Goal: Task Accomplishment & Management: Manage account settings

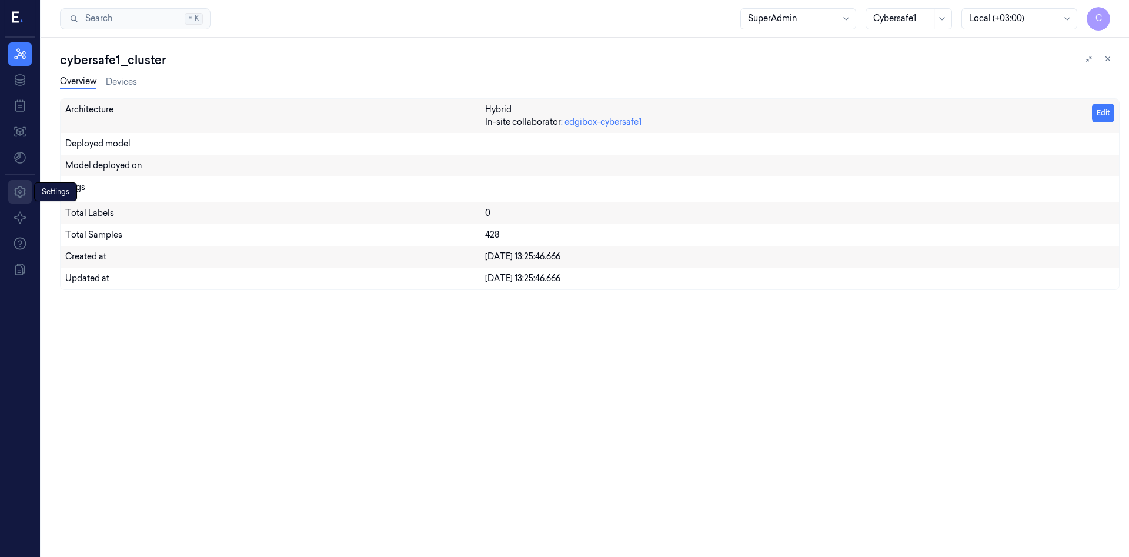
click at [12, 187] on link "Settings" at bounding box center [20, 192] width 24 height 24
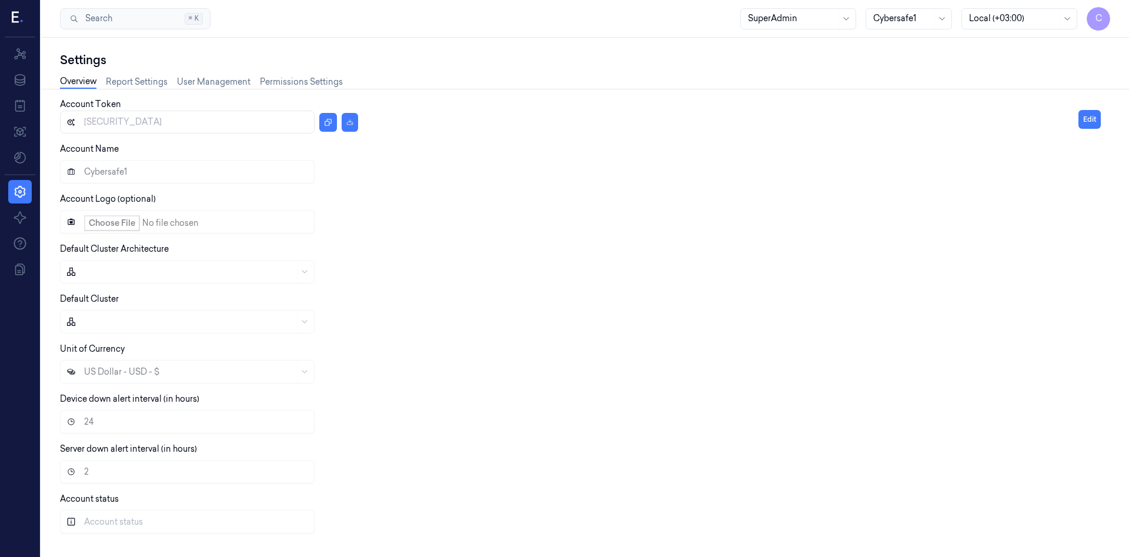
click at [152, 198] on label "Account Logo (optional)" at bounding box center [108, 198] width 96 height 11
click at [129, 322] on div at bounding box center [569, 322] width 1018 height 24
drag, startPoint x: 150, startPoint y: 378, endPoint x: 151, endPoint y: 387, distance: 8.9
click at [151, 380] on div "US Dollar - USD - $" at bounding box center [569, 372] width 1018 height 24
drag, startPoint x: 163, startPoint y: 407, endPoint x: 186, endPoint y: 439, distance: 38.3
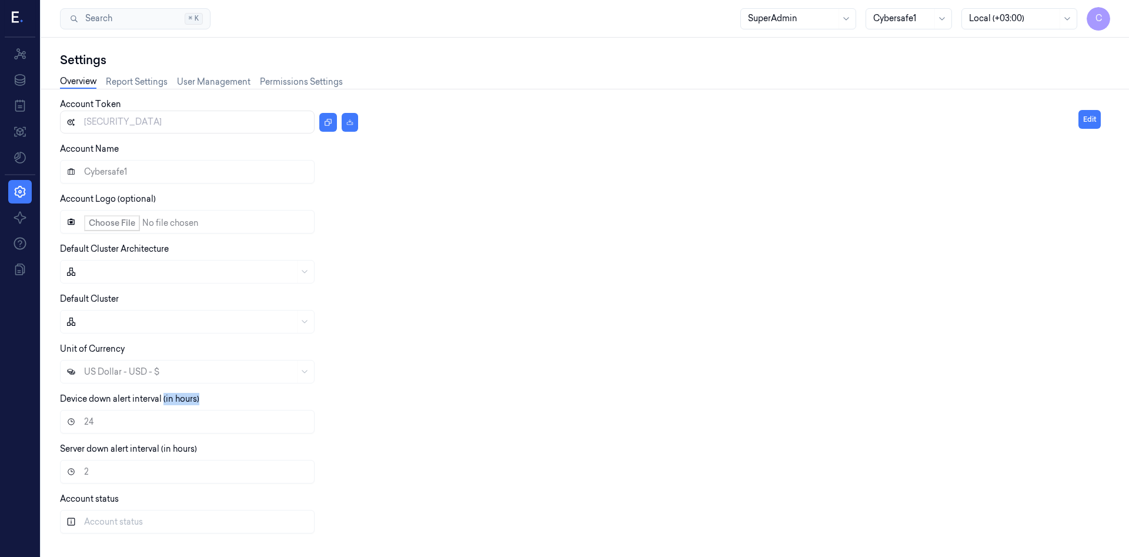
click at [183, 437] on div "Account Token eyJhbGciOiJIUzI1NiIsInR5cCI6IkpXVCJ9.eyJhY2NvdW50SWQiOjY1LCJyb2xl…" at bounding box center [569, 320] width 1018 height 444
drag, startPoint x: 186, startPoint y: 439, endPoint x: 188, endPoint y: 456, distance: 17.2
click at [189, 454] on div "Account Token eyJhbGciOiJIUzI1NiIsInR5cCI6IkpXVCJ9.eyJhY2NvdW50SWQiOjY1LCJyb2xl…" at bounding box center [569, 320] width 1018 height 444
click at [71, 522] on icon at bounding box center [71, 521] width 7 height 7
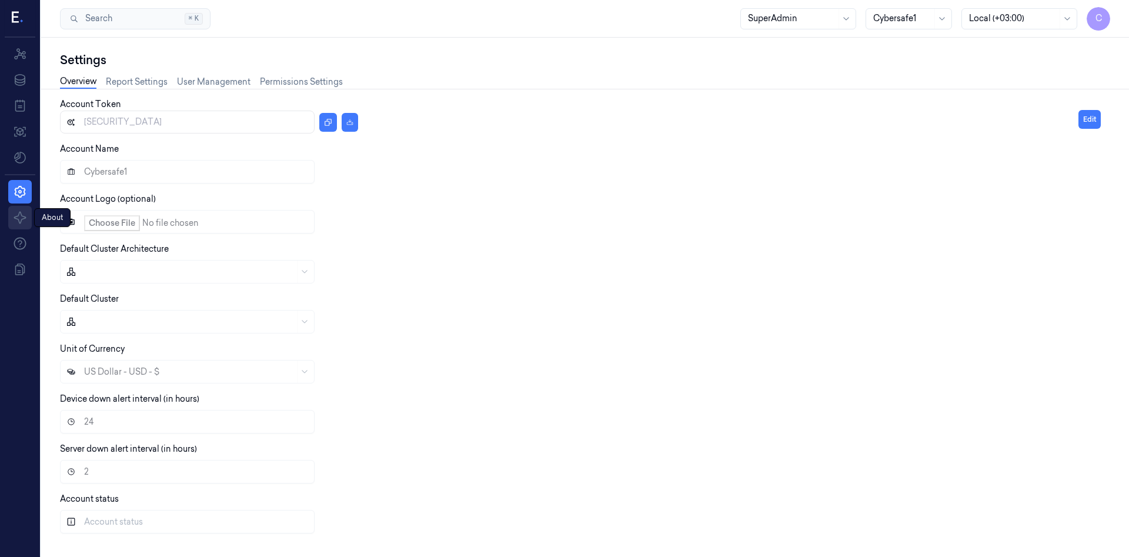
click at [13, 215] on icon at bounding box center [20, 217] width 14 height 14
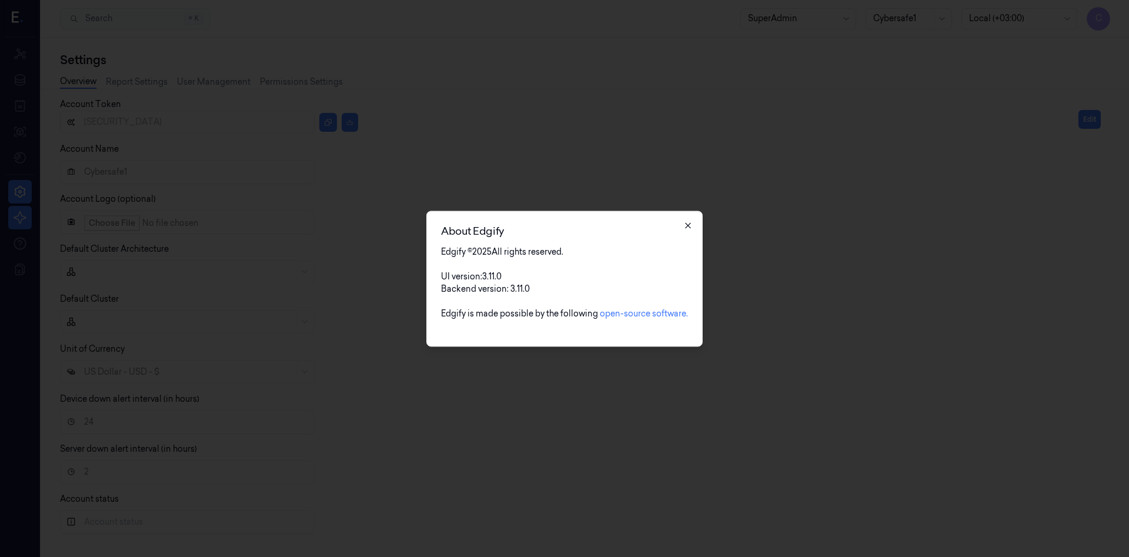
click at [690, 225] on icon "button" at bounding box center [687, 224] width 9 height 9
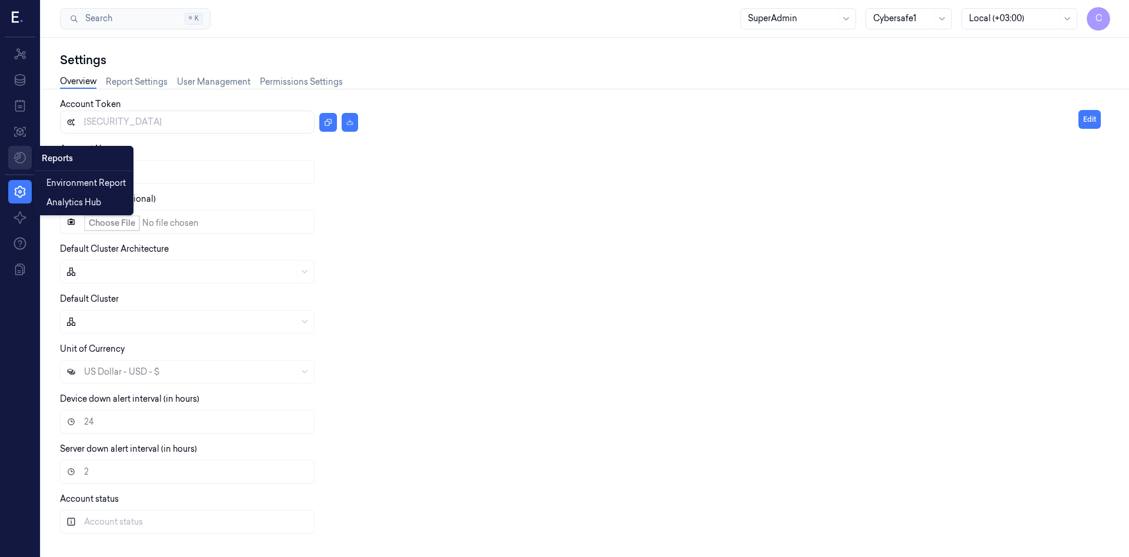
click at [15, 159] on html "C Resources Data Jobs Models Reports Reports Settings About Support Documentati…" at bounding box center [564, 278] width 1129 height 557
click at [830, 17] on html "C Resources Data Jobs Models Settings About Support Documentation Search Search…" at bounding box center [564, 278] width 1129 height 557
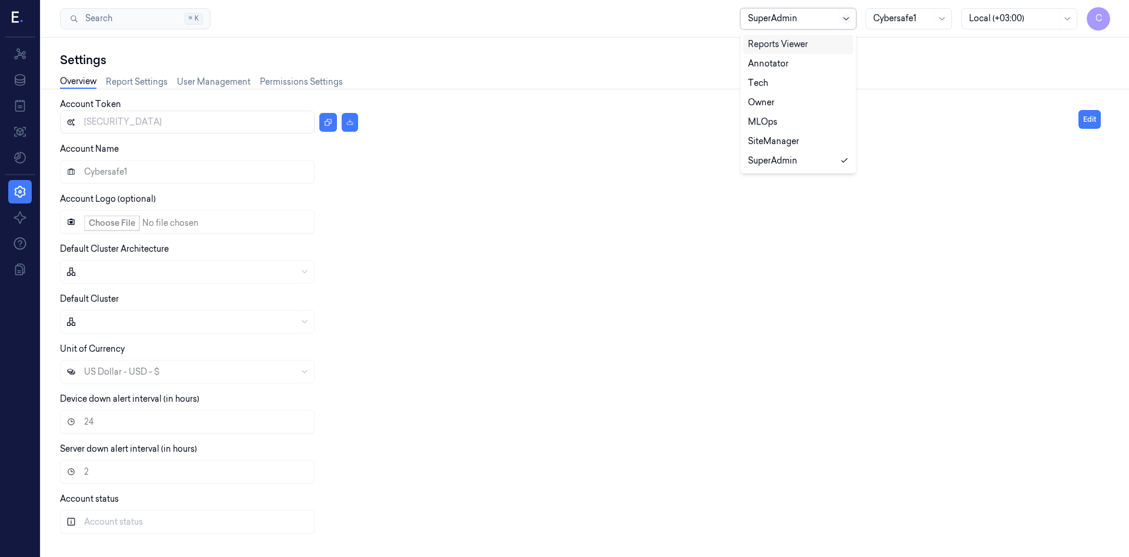
click at [845, 21] on icon at bounding box center [845, 18] width 9 height 9
click at [703, 75] on div "Overview Report Settings User Management Permissions Settings" at bounding box center [585, 83] width 1050 height 30
click at [811, 22] on div at bounding box center [792, 18] width 88 height 12
click at [818, 23] on div at bounding box center [792, 18] width 88 height 12
click at [785, 138] on div "SiteManager" at bounding box center [773, 141] width 51 height 12
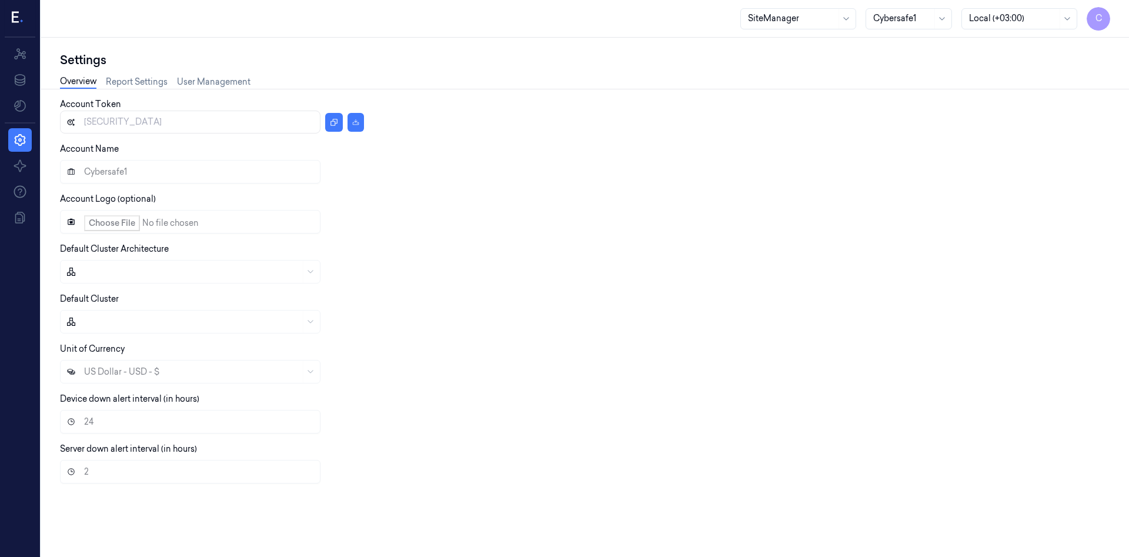
click at [806, 22] on div at bounding box center [792, 18] width 88 height 12
click at [785, 161] on div "SuperAdmin" at bounding box center [772, 161] width 49 height 12
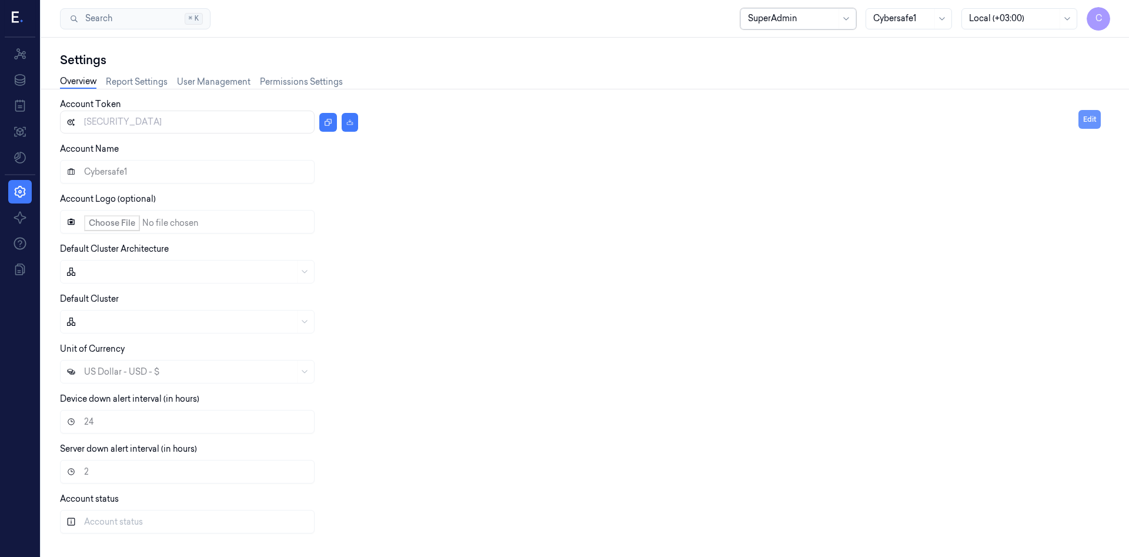
click at [1095, 118] on button "Edit" at bounding box center [1089, 119] width 22 height 19
click at [142, 173] on input "Cybersafe1" at bounding box center [182, 172] width 244 height 24
click at [103, 220] on input "Account Logo (optional)" at bounding box center [182, 222] width 244 height 24
type input "C:\fakepath\test.png"
click at [1092, 123] on button "Save" at bounding box center [1087, 119] width 26 height 19
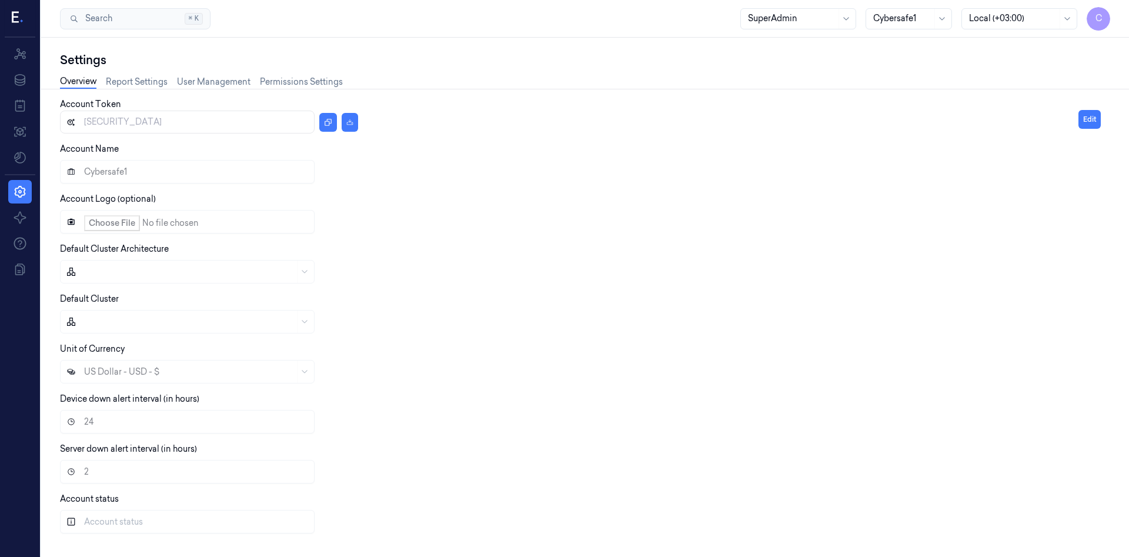
click at [938, 21] on div at bounding box center [943, 18] width 12 height 9
click at [696, 231] on div at bounding box center [569, 222] width 1018 height 24
click at [1094, 121] on button "Edit" at bounding box center [1089, 119] width 22 height 19
click at [164, 171] on input "Cybersafe1" at bounding box center [182, 172] width 244 height 24
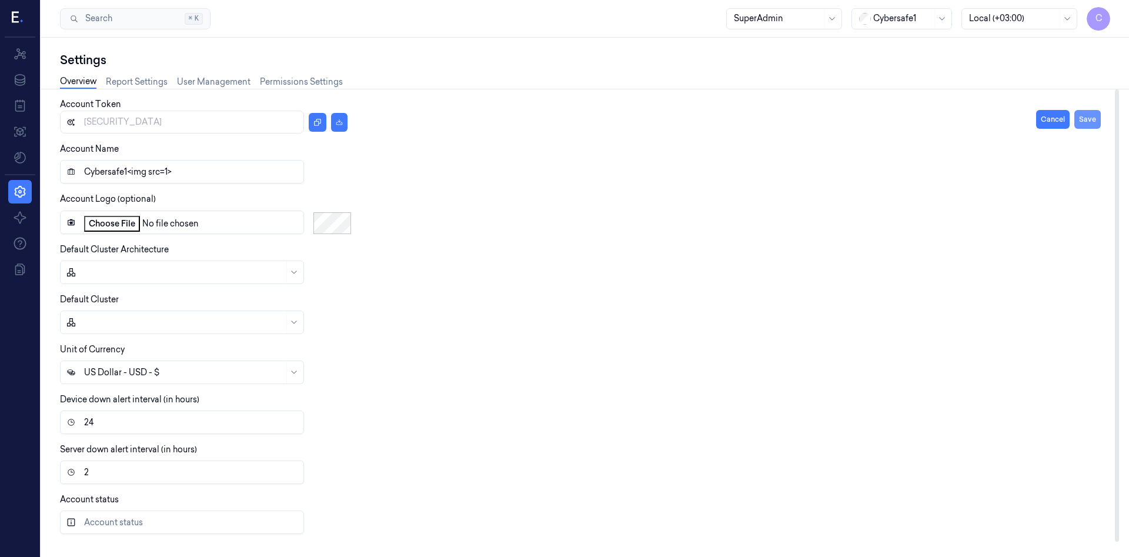
type input "Cybersafe1<img src=1>"
click at [1094, 123] on button "Save" at bounding box center [1087, 119] width 26 height 19
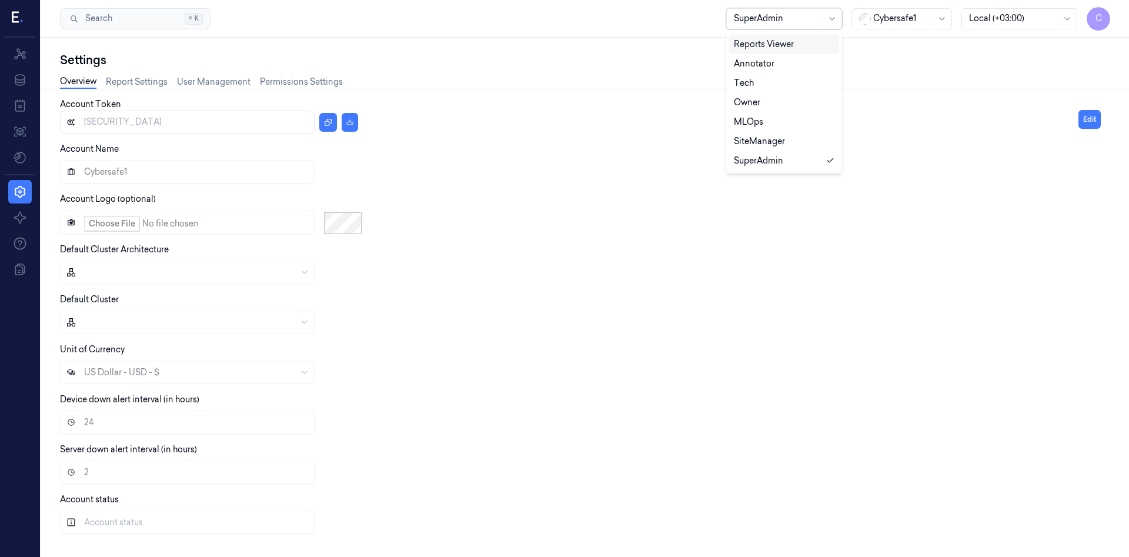
click at [806, 19] on div at bounding box center [778, 18] width 88 height 12
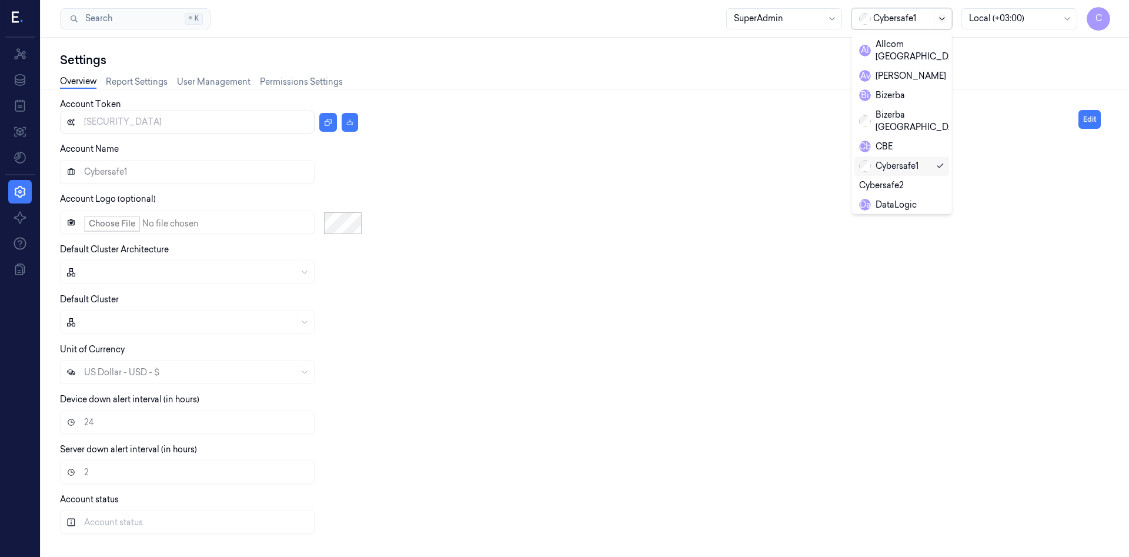
click at [945, 20] on icon at bounding box center [941, 18] width 9 height 9
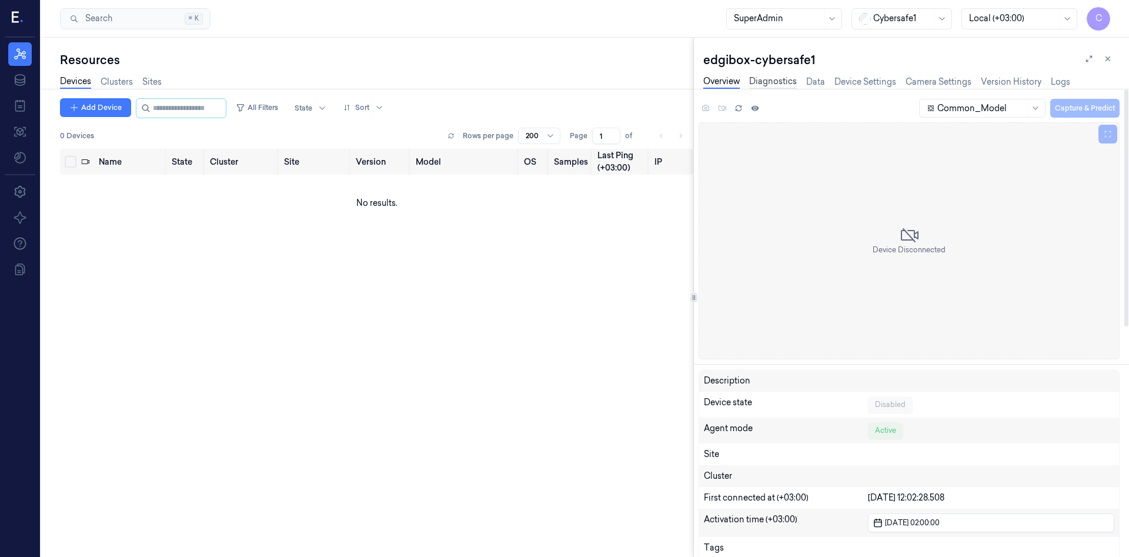
click at [766, 81] on link "Diagnostics" at bounding box center [773, 82] width 48 height 14
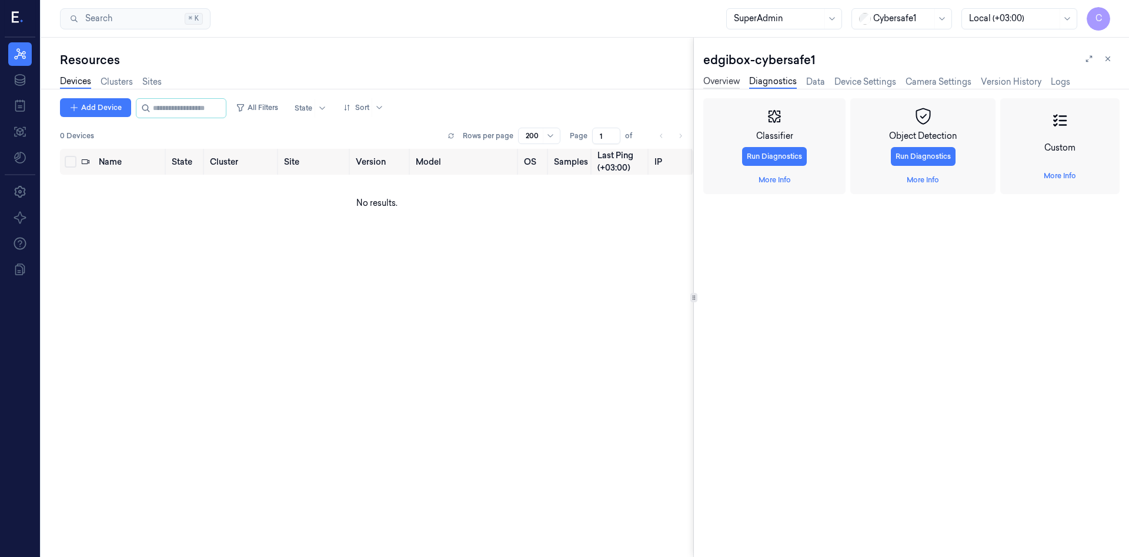
click at [734, 83] on link "Overview" at bounding box center [721, 82] width 36 height 14
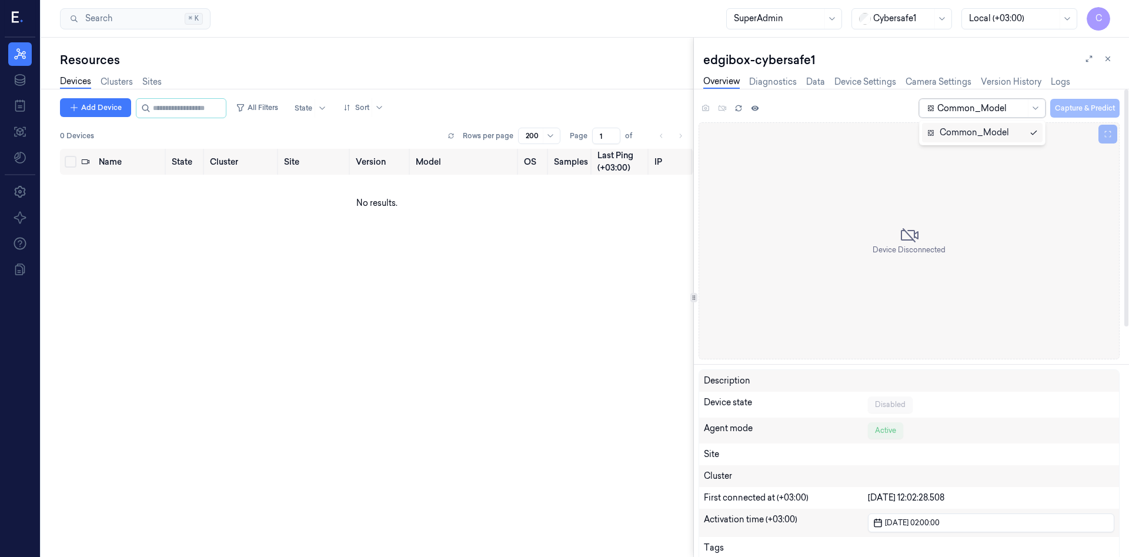
click at [957, 111] on div at bounding box center [981, 108] width 88 height 12
click at [718, 109] on div "Common_Model Capture & Predict" at bounding box center [908, 110] width 421 height 24
click at [753, 108] on icon at bounding box center [755, 107] width 8 height 5
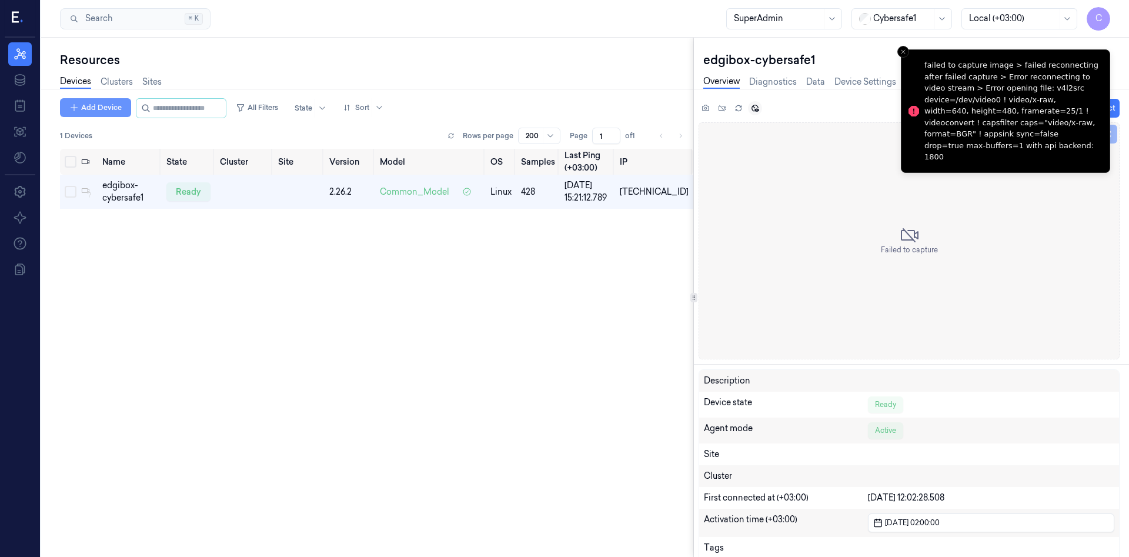
click at [101, 108] on button "Add Device" at bounding box center [95, 107] width 71 height 19
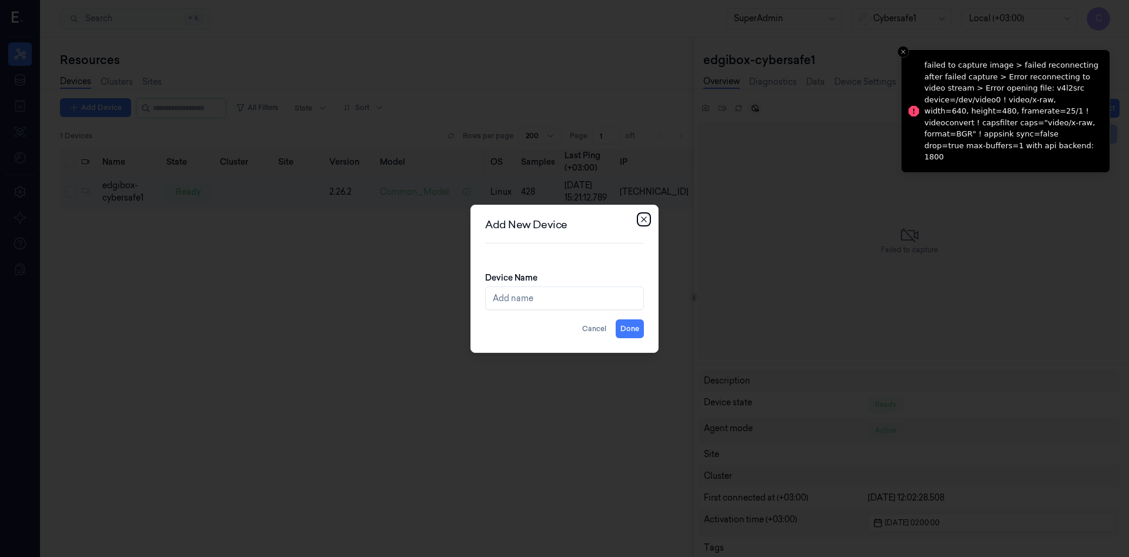
click at [643, 221] on icon "button" at bounding box center [643, 219] width 9 height 9
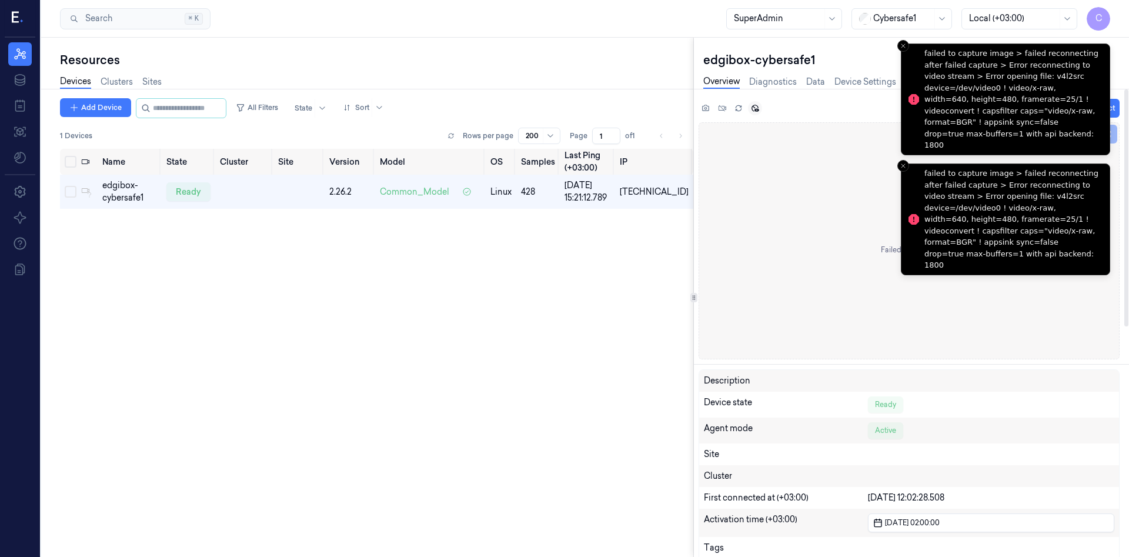
click at [902, 55] on li "failed to capture image > failed reconnecting after failed capture > Error reco…" at bounding box center [1005, 100] width 209 height 112
click at [901, 46] on icon "Close toast" at bounding box center [903, 45] width 7 height 7
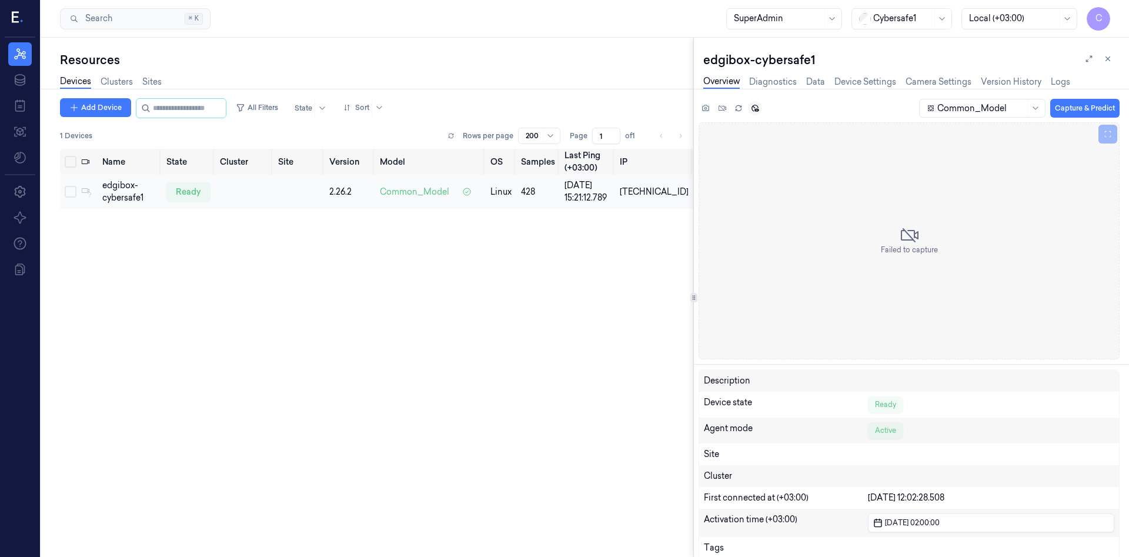
click at [225, 198] on td at bounding box center [244, 192] width 58 height 34
click at [186, 198] on div "ready" at bounding box center [188, 191] width 44 height 19
click at [418, 196] on span "Common_Model" at bounding box center [414, 192] width 69 height 12
click at [428, 191] on span "Common_Model" at bounding box center [414, 192] width 69 height 12
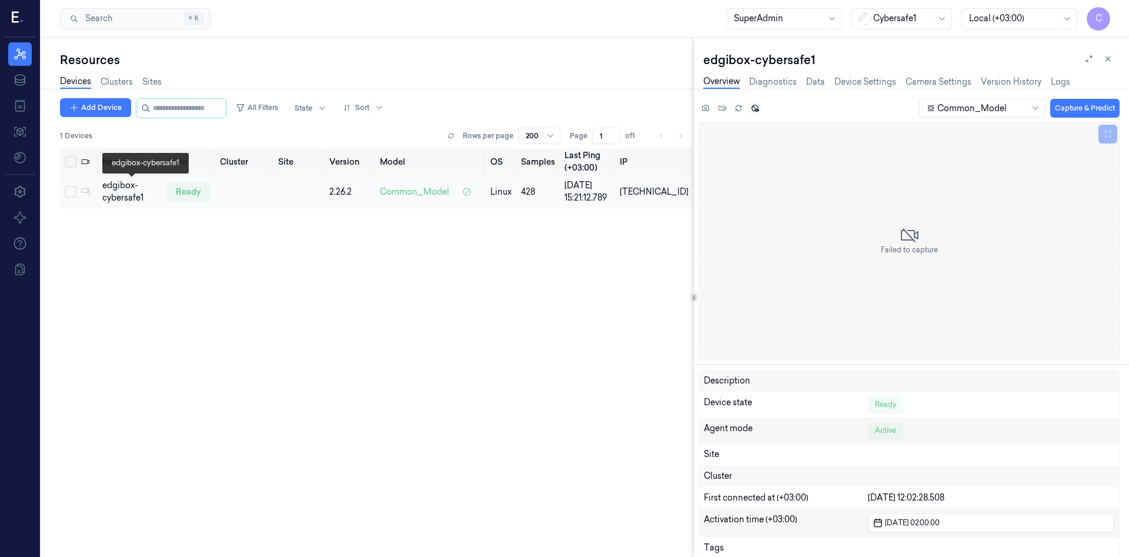
click at [128, 190] on div "edgibox-cybersafe1" at bounding box center [129, 191] width 55 height 25
click at [81, 195] on td at bounding box center [86, 192] width 21 height 34
click at [87, 191] on icon at bounding box center [89, 194] width 7 height 7
click at [58, 193] on div "Resources Devices Clusters Sites Add Device All Filters State Sort 1 Devices Ro…" at bounding box center [367, 297] width 652 height 519
click at [74, 191] on button "Select row" at bounding box center [71, 192] width 12 height 12
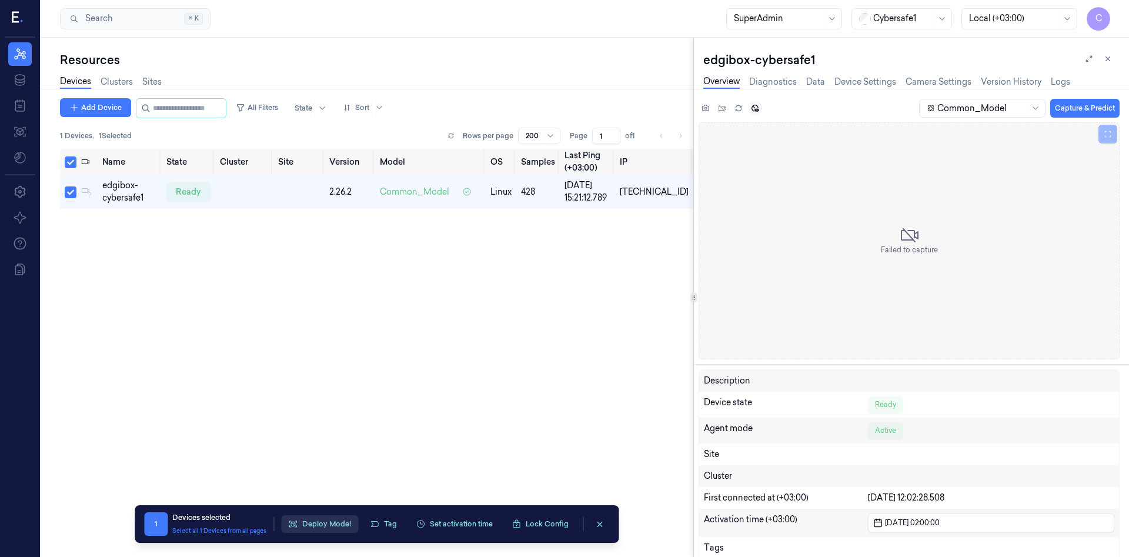
click at [335, 528] on button "Deploy Model" at bounding box center [319, 524] width 77 height 18
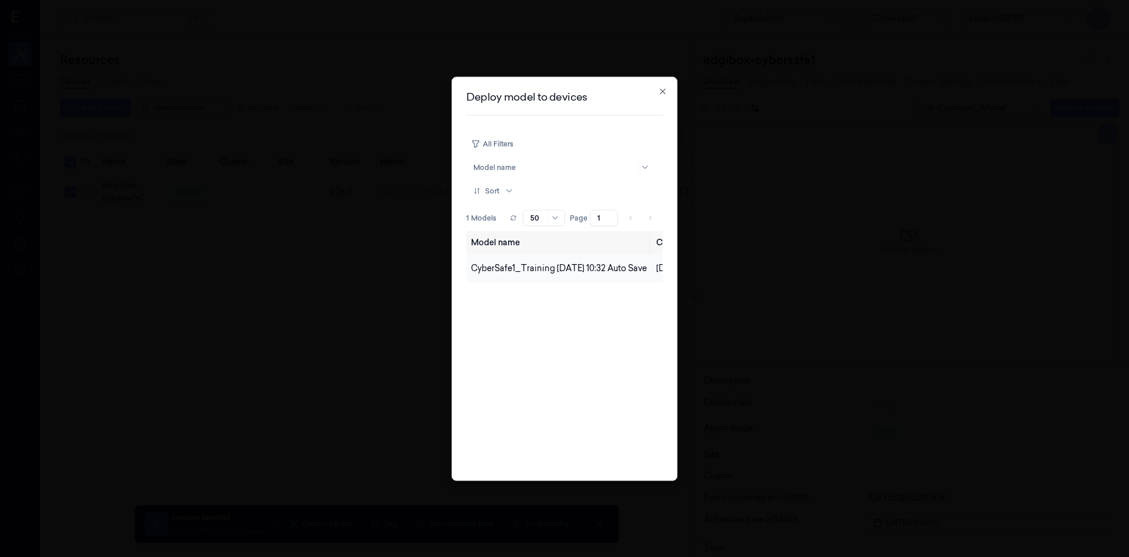
click at [561, 263] on td "CyberSafe1_Training 2025-08-12 10:32 Auto Save" at bounding box center [558, 268] width 185 height 28
click at [564, 270] on span "CyberSafe1_Training 2025-08-12 10:32 Auto Save" at bounding box center [559, 268] width 176 height 11
click at [663, 95] on icon "button" at bounding box center [662, 90] width 9 height 9
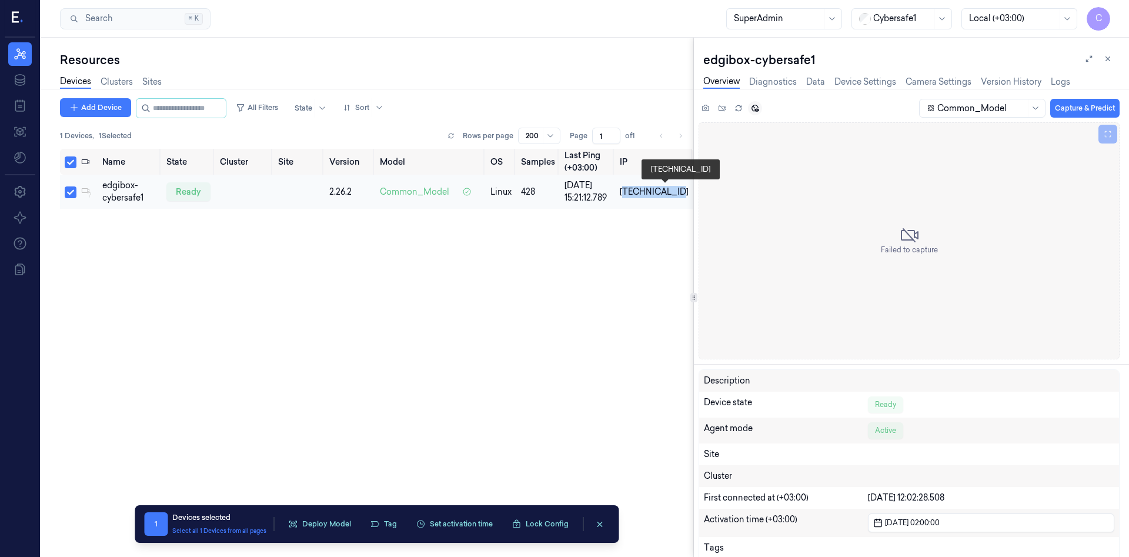
drag, startPoint x: 646, startPoint y: 192, endPoint x: 689, endPoint y: 193, distance: 43.0
click at [689, 193] on td "35.221.30.181" at bounding box center [654, 192] width 78 height 34
drag, startPoint x: 689, startPoint y: 193, endPoint x: 642, endPoint y: 193, distance: 47.0
click at [642, 193] on td "35.221.30.181" at bounding box center [654, 192] width 78 height 34
copy div "35.221.30.181"
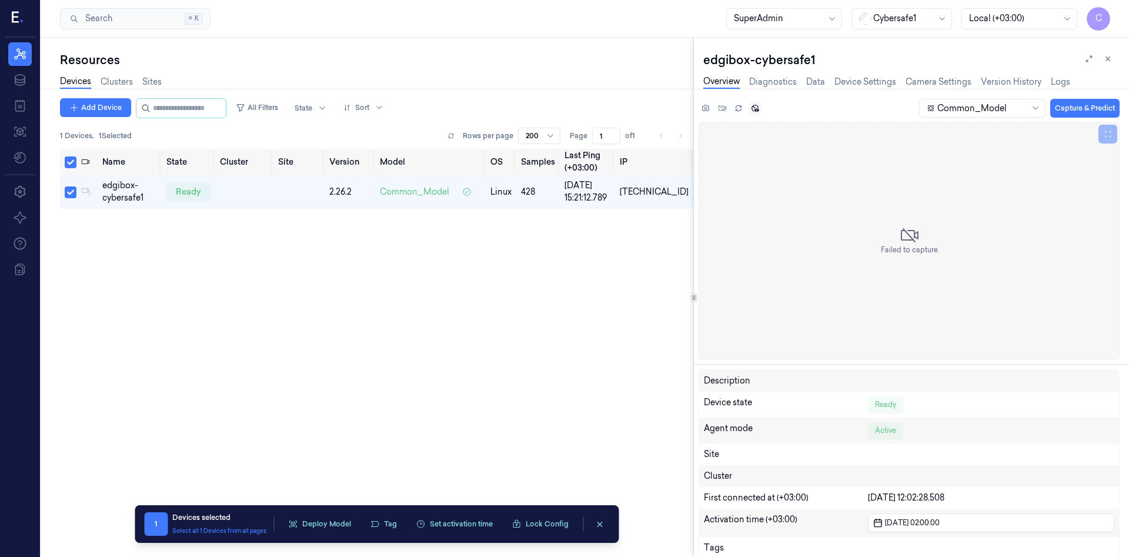
click at [651, 263] on div "Name State Cluster Site Version Model OS Samples Last Ping (+03:00) IP edgibox-…" at bounding box center [376, 348] width 633 height 399
click at [23, 192] on icon at bounding box center [20, 192] width 14 height 14
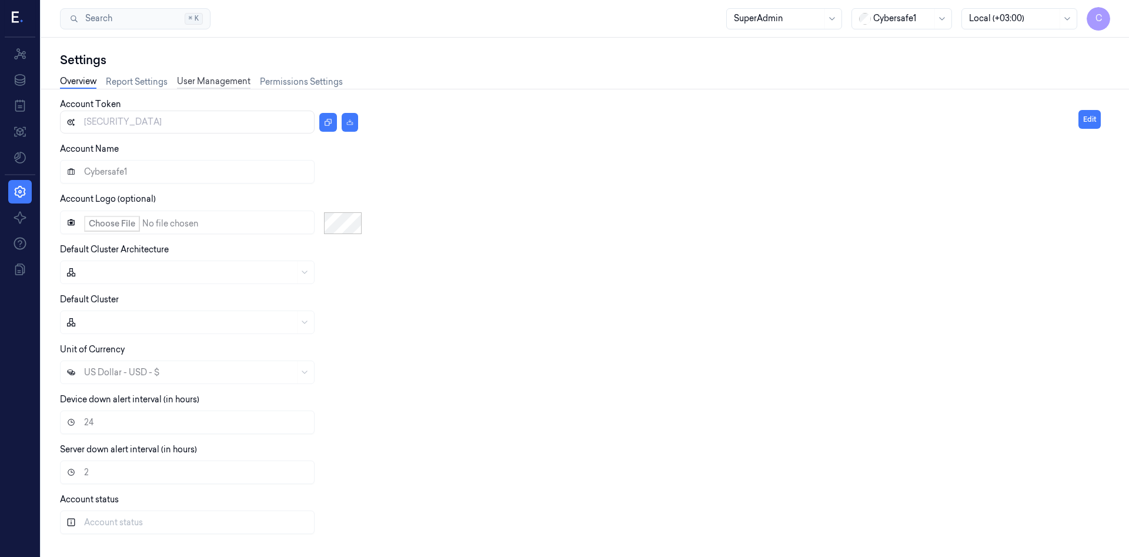
click at [225, 85] on link "User Management" at bounding box center [213, 82] width 73 height 14
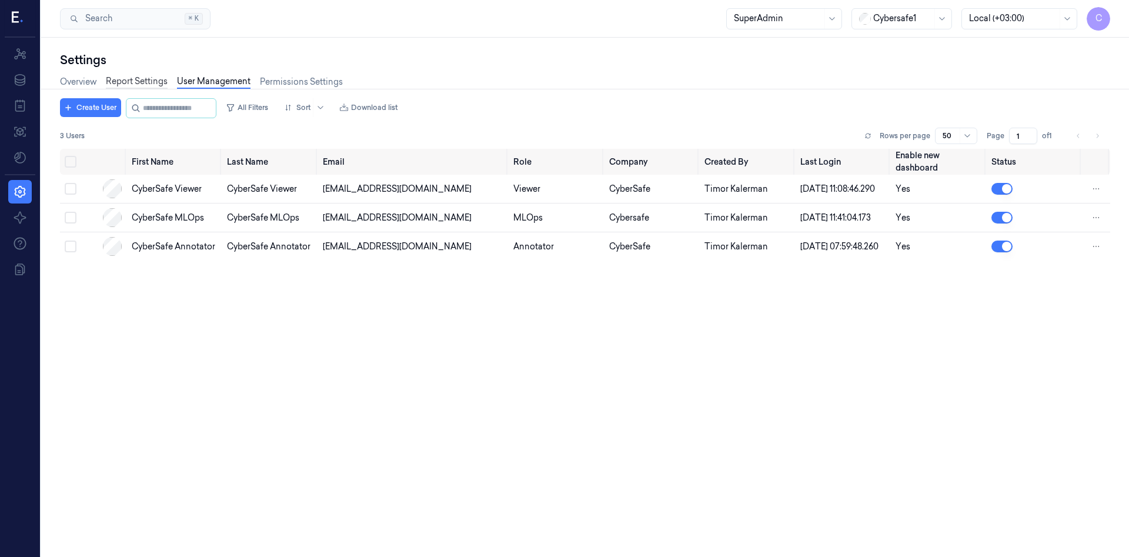
click at [145, 79] on link "Report Settings" at bounding box center [137, 82] width 62 height 14
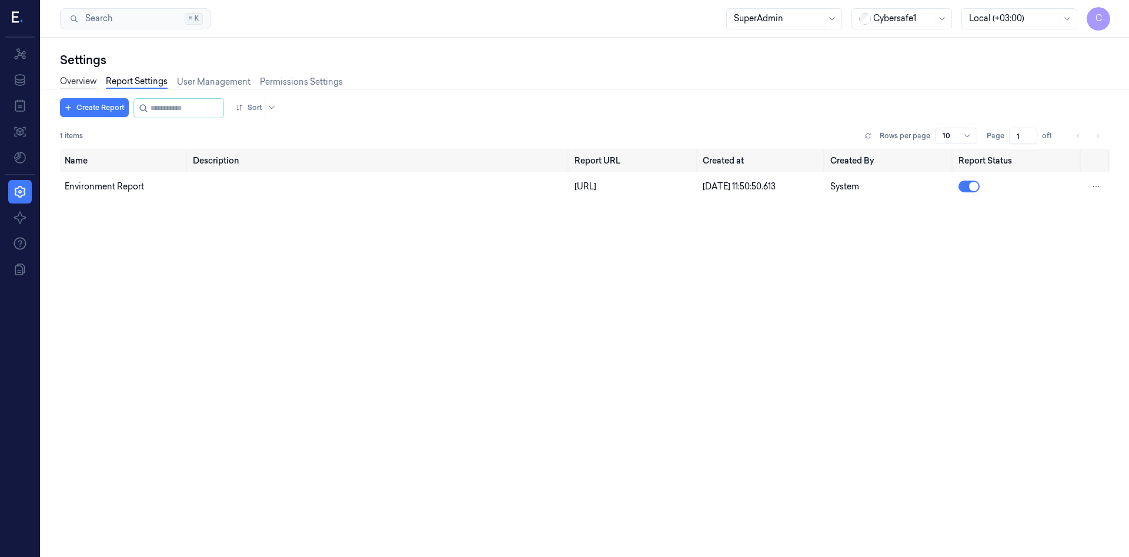
click at [76, 84] on link "Overview" at bounding box center [78, 82] width 36 height 14
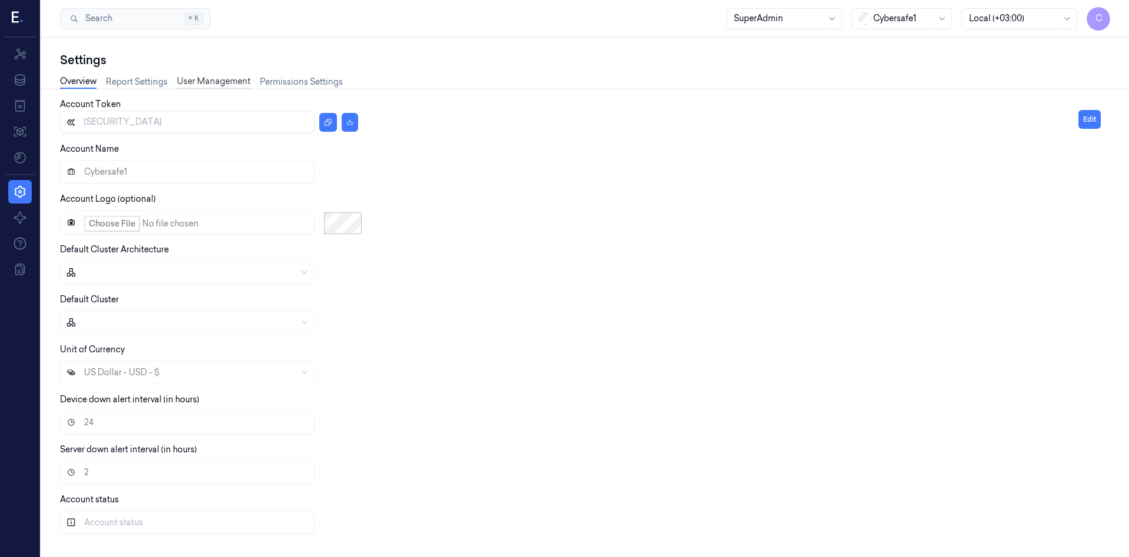
click at [222, 79] on link "User Management" at bounding box center [213, 82] width 73 height 14
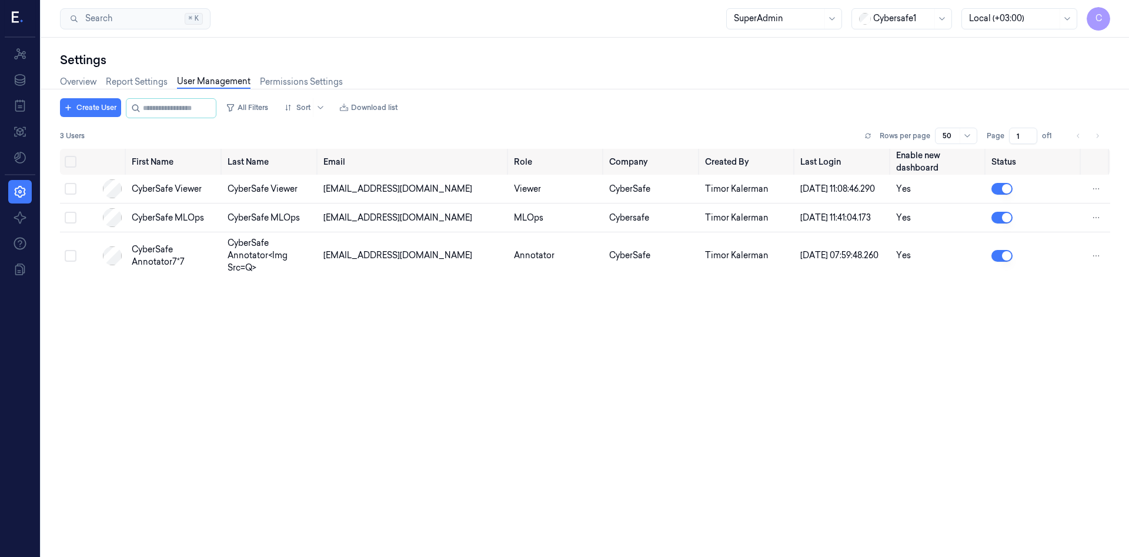
click at [868, 385] on div "First Name Last Name Email Role Company Created By Last Login Enable new dashbo…" at bounding box center [585, 348] width 1050 height 399
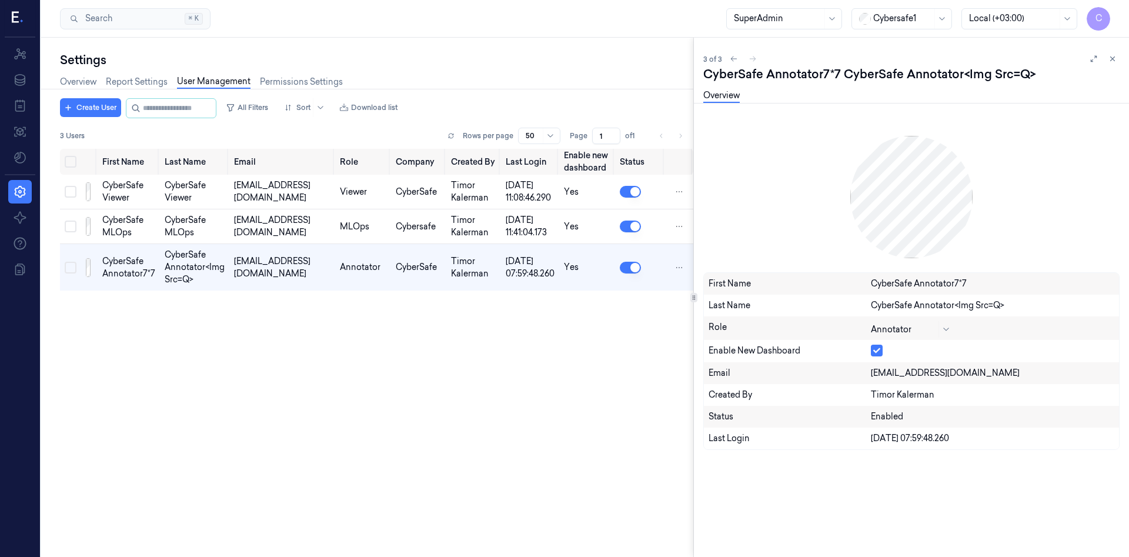
click at [410, 410] on div "First Name Last Name Email Role Company Created By Last Login Enable new dashbo…" at bounding box center [376, 348] width 633 height 399
click at [994, 74] on div "CyberSafe Annotator7*7 CyberSafe Annotator<img src=q>" at bounding box center [911, 74] width 416 height 16
click at [944, 328] on icon at bounding box center [946, 328] width 5 height 3
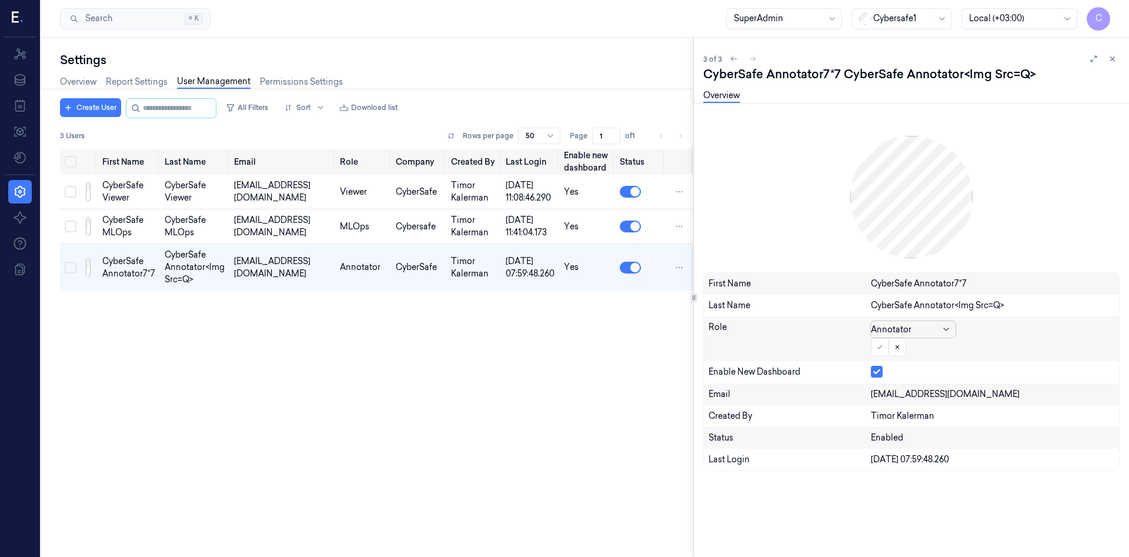
click at [944, 328] on icon at bounding box center [946, 328] width 5 height 3
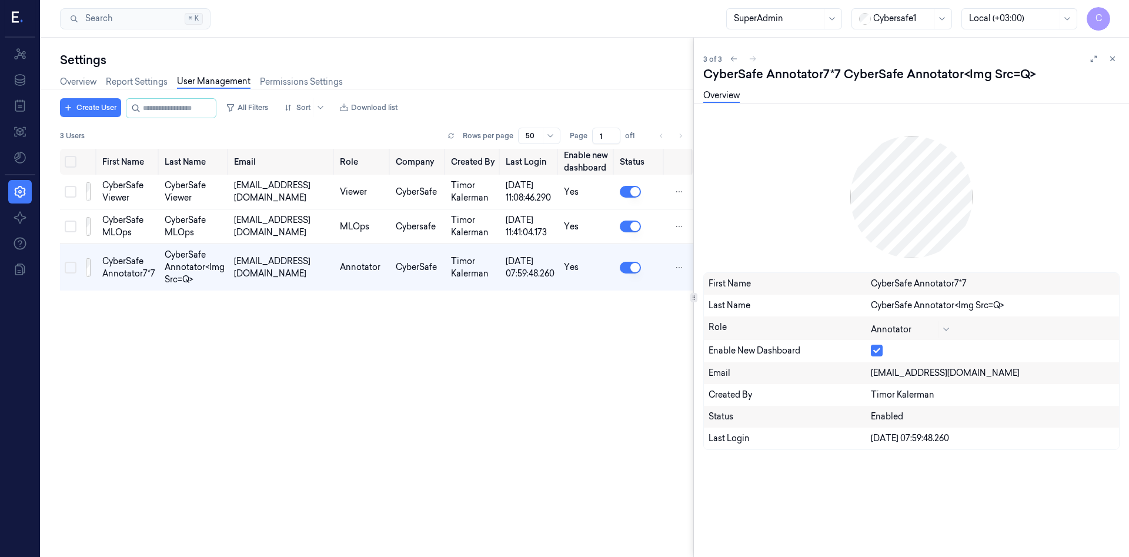
click at [659, 424] on div "First Name Last Name Email Role Company Created By Last Login Enable new dashbo…" at bounding box center [376, 348] width 633 height 399
click at [878, 397] on div "Timor Kalerman" at bounding box center [992, 395] width 243 height 12
click at [881, 392] on div "Timor Kalerman" at bounding box center [992, 395] width 243 height 12
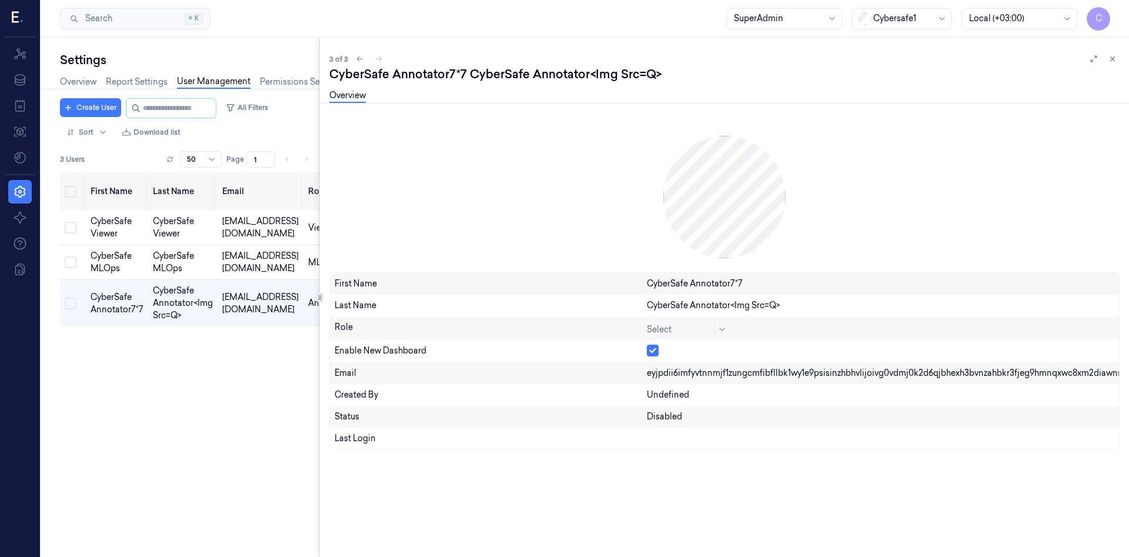
click at [319, 364] on div at bounding box center [319, 297] width 1 height 519
click at [761, 372] on div "eyJpdiI6ImFYVTNNMjF1ZUNGcmFIbFlLbk1wY1E9PSIsInZhbHVlIjoiVG0vdmJ0K2d6QjBheXh3bVN…" at bounding box center [880, 373] width 467 height 12
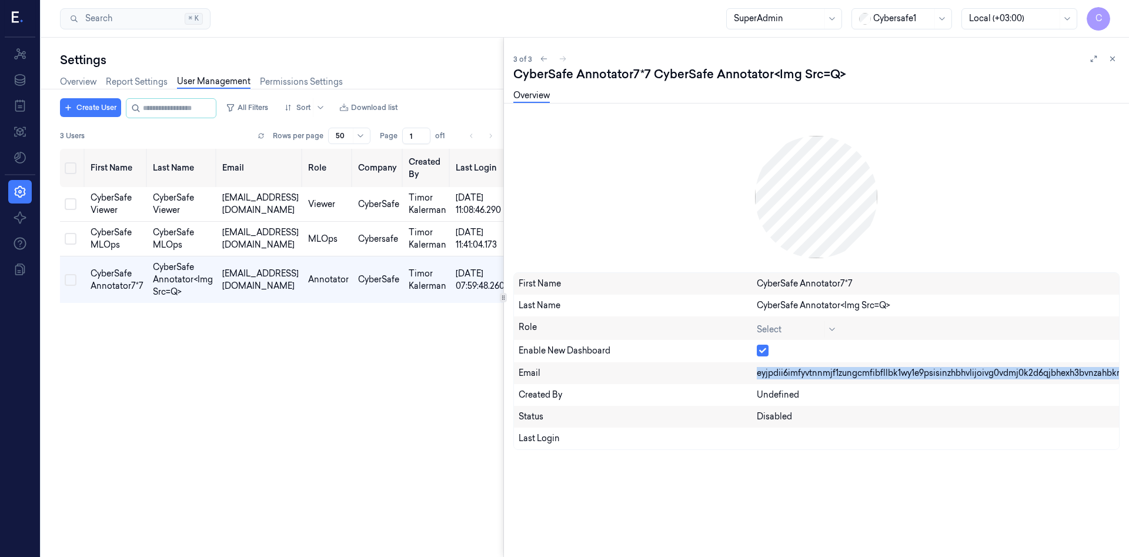
click at [507, 293] on div at bounding box center [503, 297] width 7 height 9
drag, startPoint x: 516, startPoint y: 298, endPoint x: 630, endPoint y: 291, distance: 114.9
click at [630, 291] on div "Settings Overview Report Settings User Management Permissions Settings Create U…" at bounding box center [585, 297] width 1088 height 519
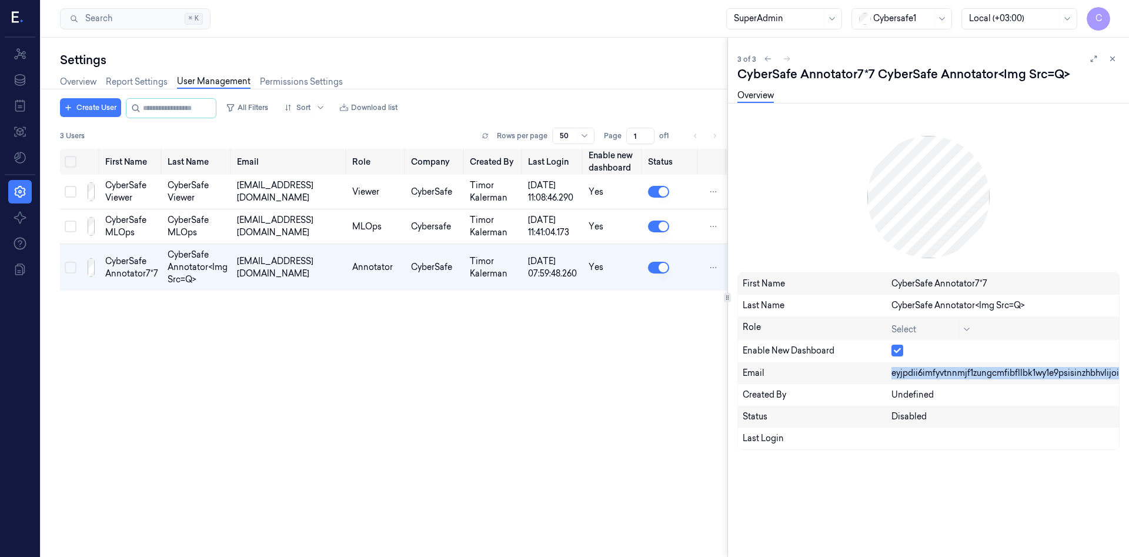
click at [728, 308] on div at bounding box center [727, 297] width 1 height 519
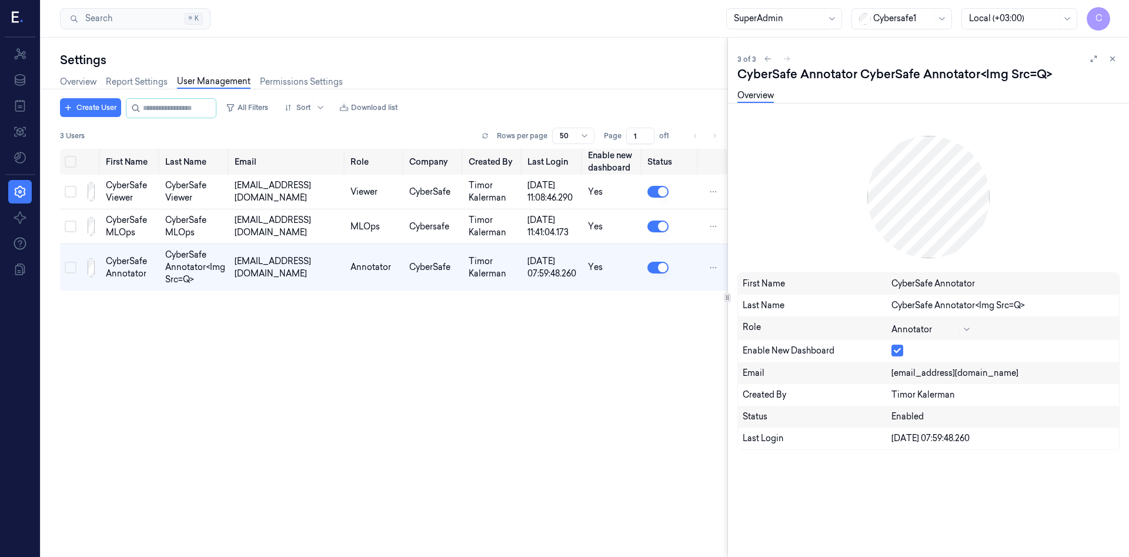
drag, startPoint x: 1051, startPoint y: 78, endPoint x: 981, endPoint y: 79, distance: 69.4
click at [981, 79] on div "CyberSafe Annotator CyberSafe Annotator<img src=q>" at bounding box center [928, 74] width 382 height 16
click at [991, 74] on div "CyberSafe Annotator CyberSafe Annotator<img src=q>" at bounding box center [928, 74] width 382 height 16
click at [997, 74] on div "CyberSafe Annotator CyberSafe Annotator<img src=q>" at bounding box center [928, 74] width 382 height 16
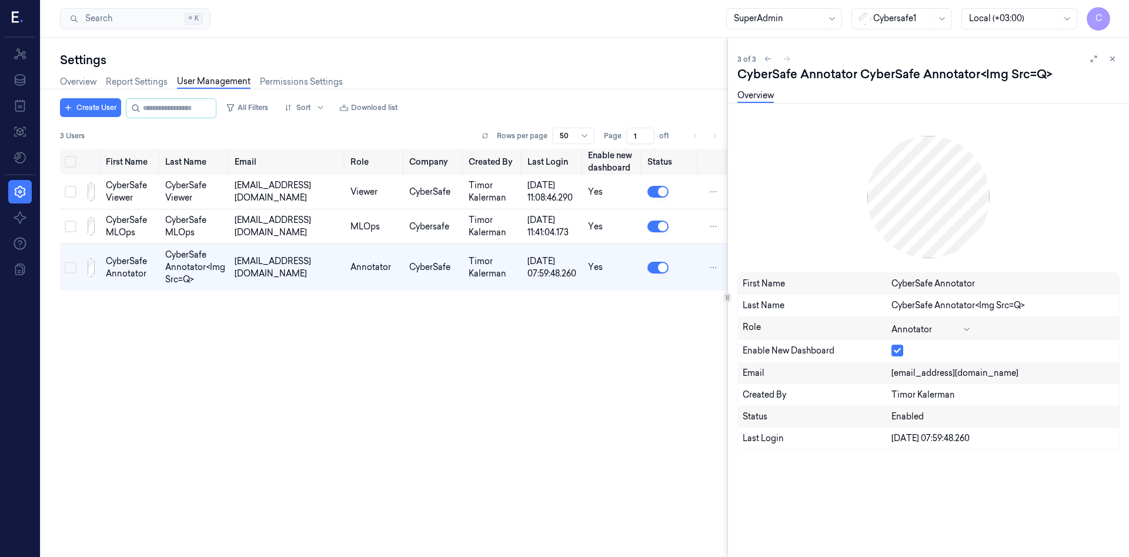
click at [997, 74] on div "CyberSafe Annotator CyberSafe Annotator<img src=q>" at bounding box center [928, 74] width 382 height 16
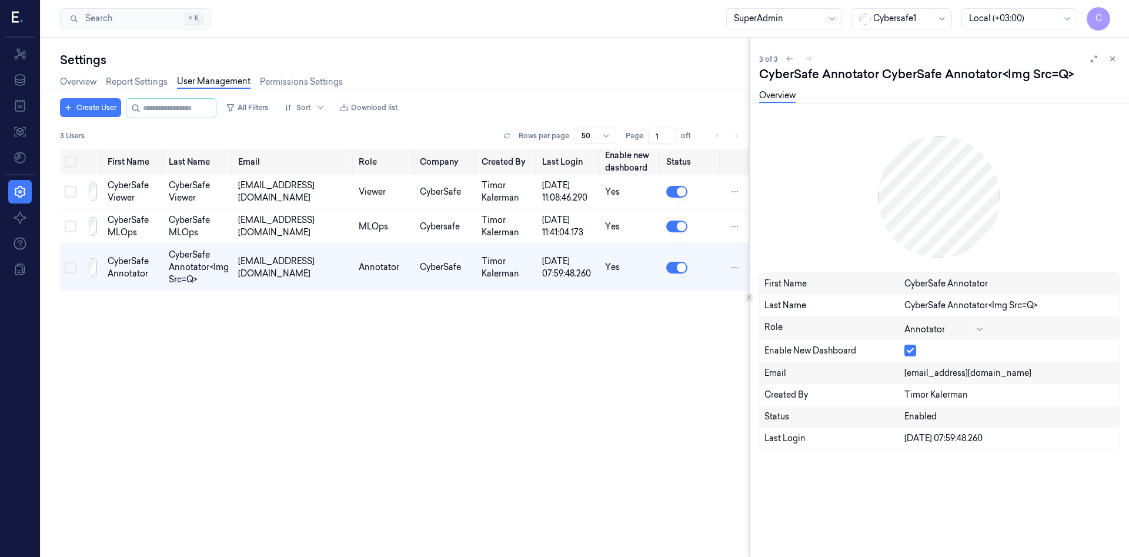
click at [749, 329] on div at bounding box center [749, 297] width 1 height 519
click at [1114, 59] on icon at bounding box center [1112, 59] width 8 height 8
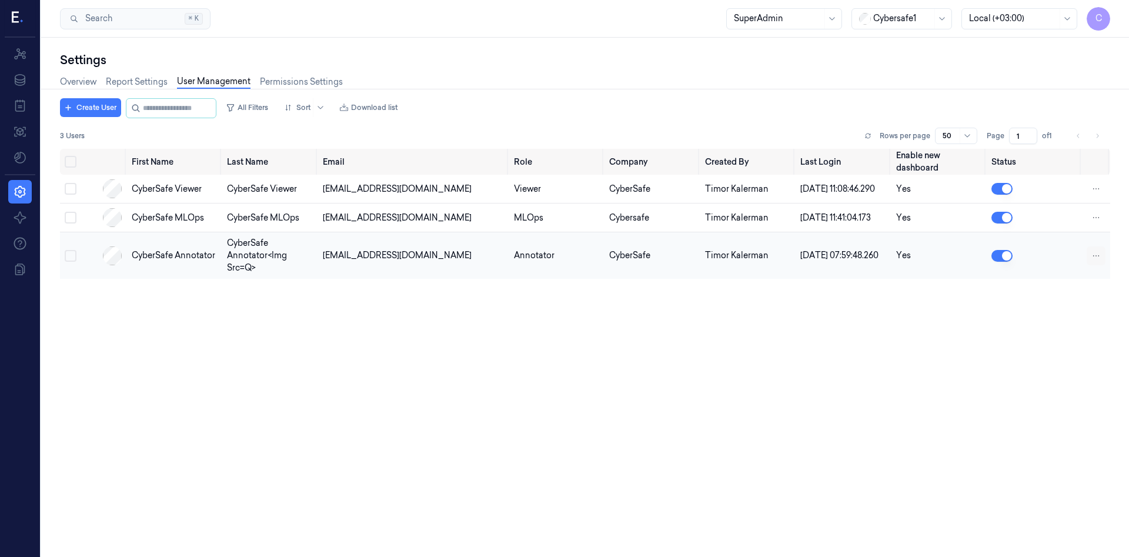
click at [1098, 269] on html "C Resources Data Jobs Models Settings About Support Documentation Search Search…" at bounding box center [564, 278] width 1129 height 557
click at [1034, 259] on span "Disable" at bounding box center [1036, 257] width 30 height 11
click at [1000, 262] on button "button" at bounding box center [1001, 256] width 21 height 12
type button "on"
click at [1008, 262] on button "button" at bounding box center [1001, 256] width 21 height 12
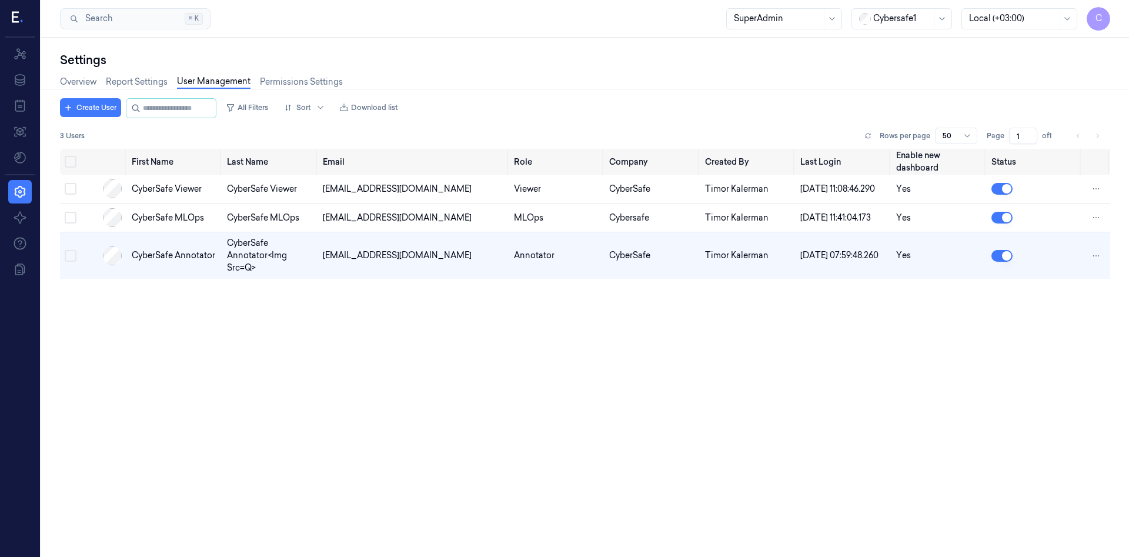
click at [932, 20] on div "Cybersafe1" at bounding box center [901, 18] width 101 height 21
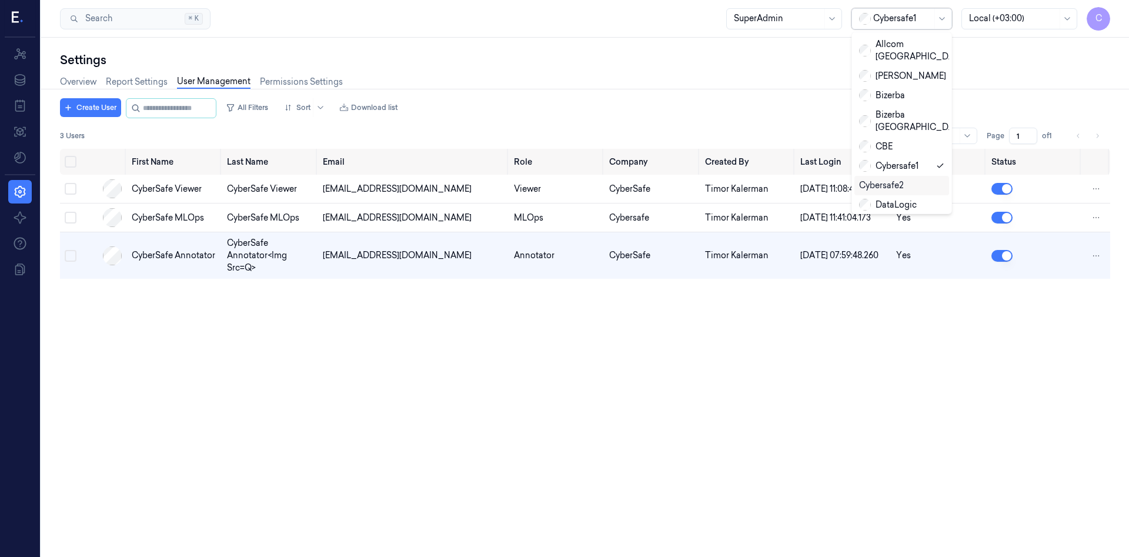
click at [905, 179] on div "Cybersafe2" at bounding box center [901, 185] width 85 height 12
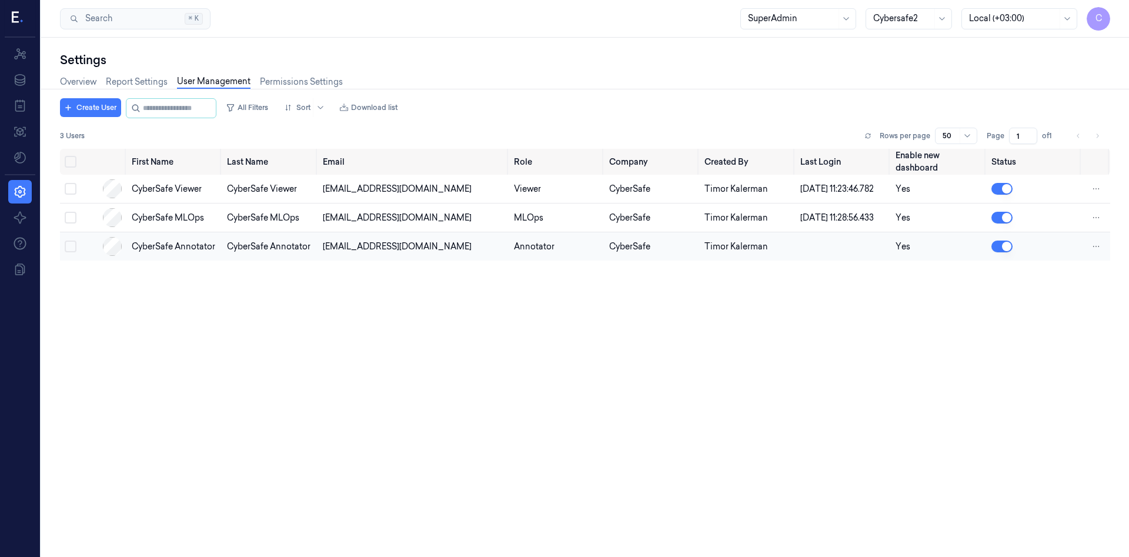
click at [1005, 252] on button "button" at bounding box center [1001, 246] width 21 height 12
click at [1001, 252] on button "button" at bounding box center [1001, 246] width 21 height 12
click at [933, 16] on div "Cybersafe2" at bounding box center [908, 18] width 86 height 21
click at [921, 160] on div "Cybersafe1" at bounding box center [902, 166] width 59 height 12
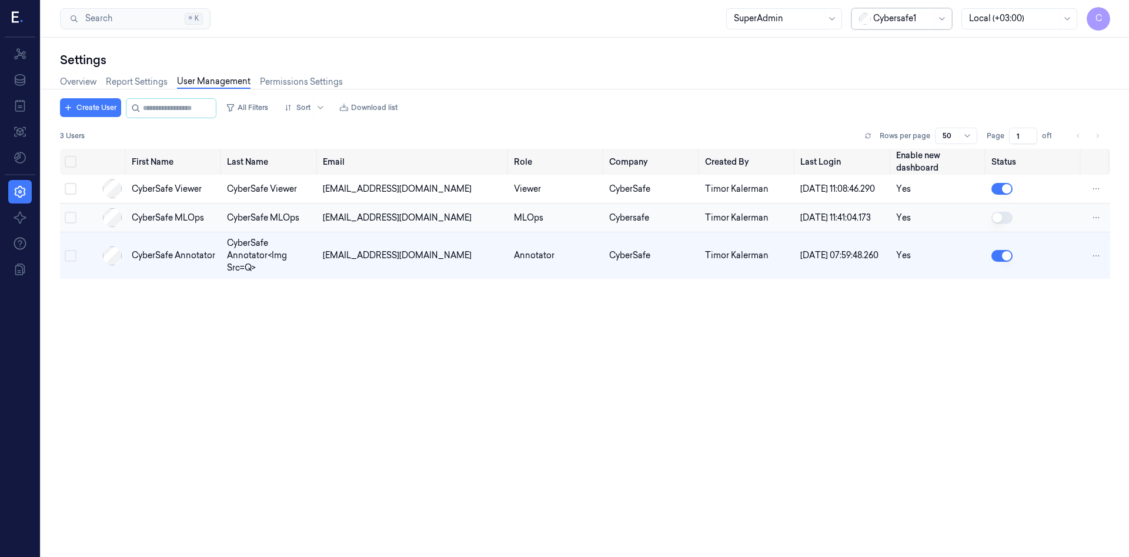
click at [1000, 223] on button "button" at bounding box center [1001, 218] width 21 height 12
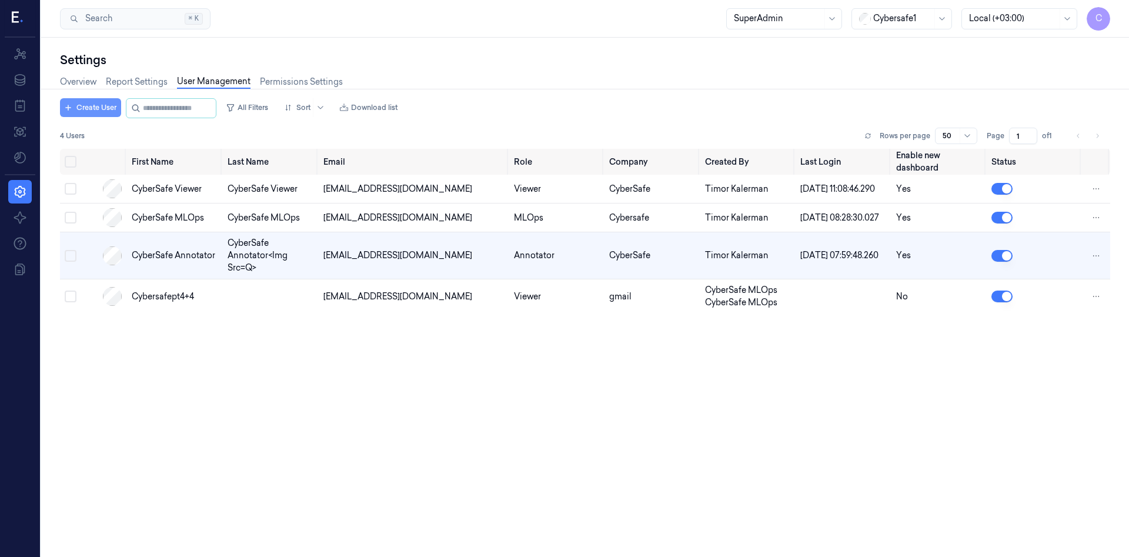
click at [95, 106] on button "Create User" at bounding box center [90, 107] width 61 height 19
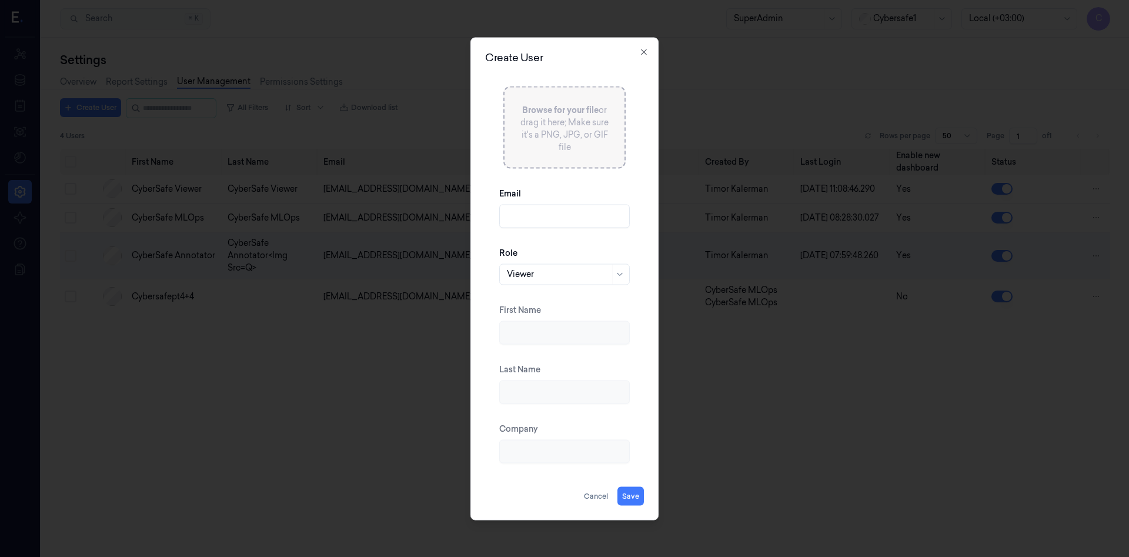
click at [527, 216] on input "Email" at bounding box center [564, 216] width 131 height 24
type input "Cybersafept2+1@gmail.com"
click at [620, 278] on icon at bounding box center [619, 273] width 9 height 9
click at [547, 376] on div "SiteManager" at bounding box center [532, 377] width 51 height 12
click at [634, 496] on button "Save" at bounding box center [630, 495] width 26 height 19
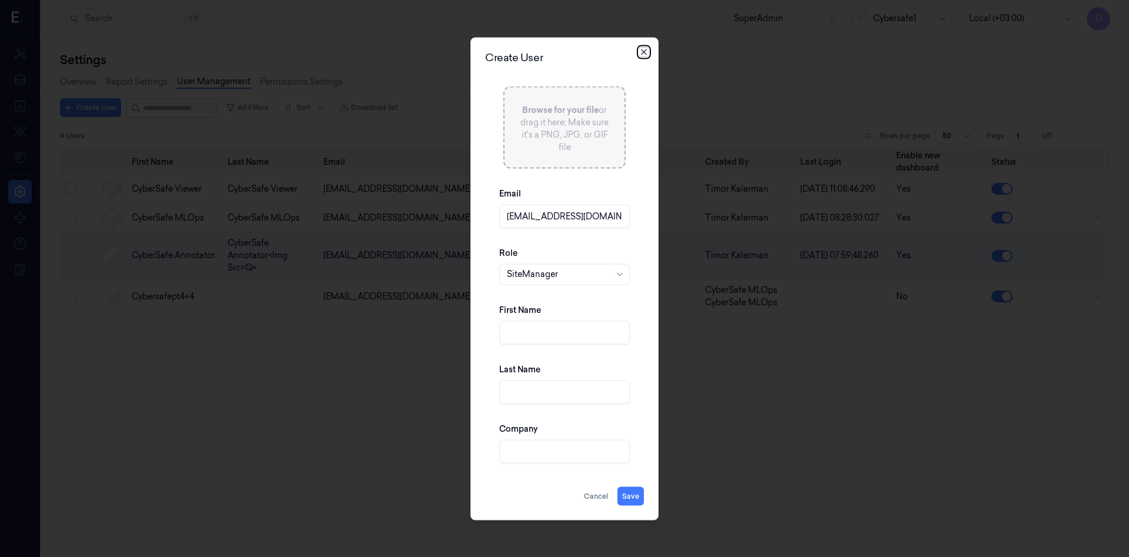
click at [646, 52] on icon "button" at bounding box center [643, 51] width 9 height 9
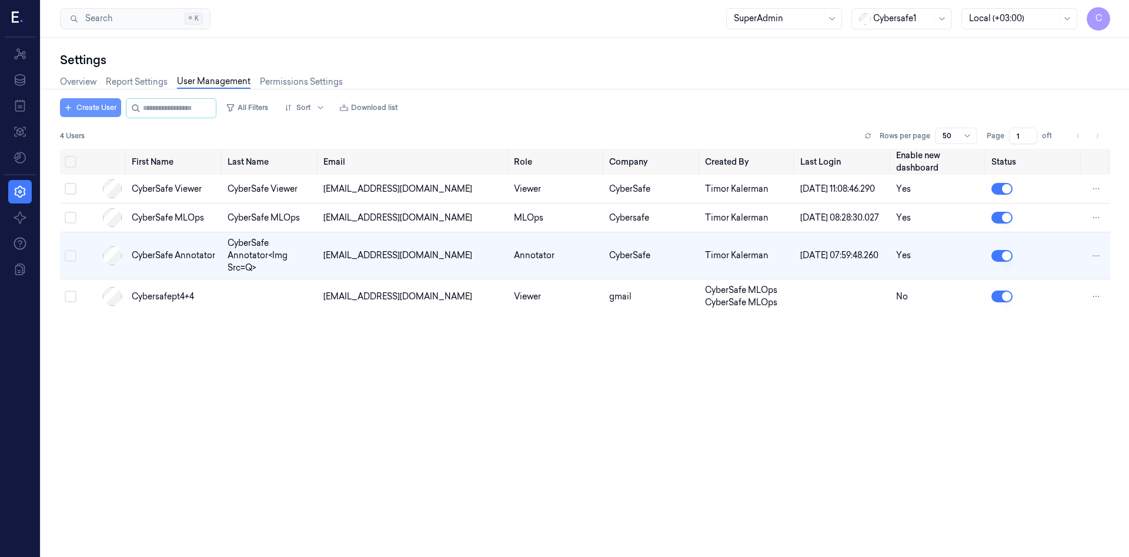
click at [101, 102] on button "Create User" at bounding box center [90, 107] width 61 height 19
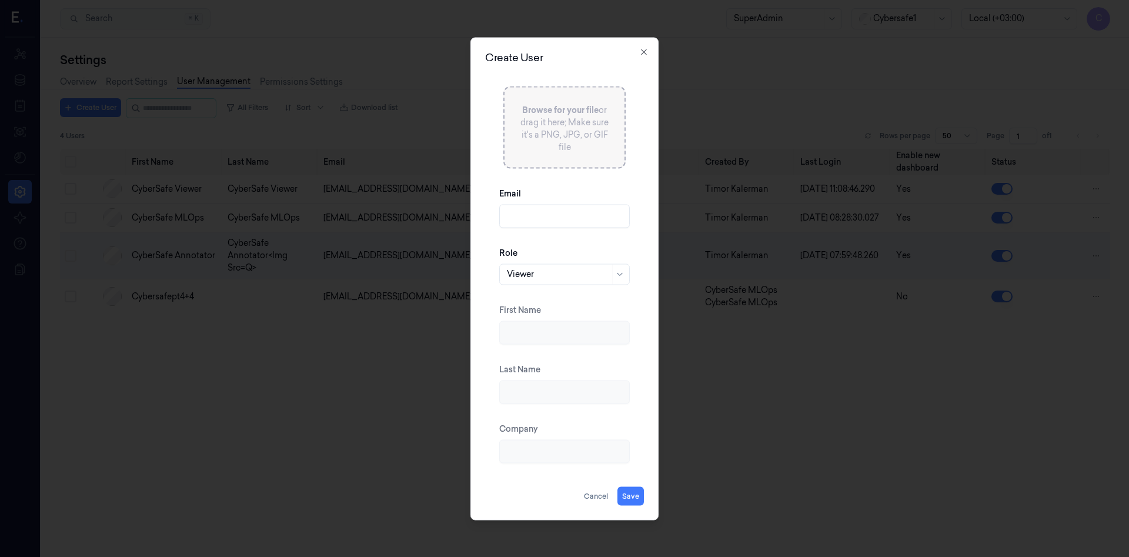
click at [539, 211] on input "Email" at bounding box center [564, 216] width 131 height 24
paste input "Cybersafept2+1@gmail.com"
type input "Cybersafept2+1@gmail.com"
click at [595, 274] on div at bounding box center [558, 274] width 103 height 12
click at [540, 379] on div "SiteManager" at bounding box center [532, 377] width 51 height 12
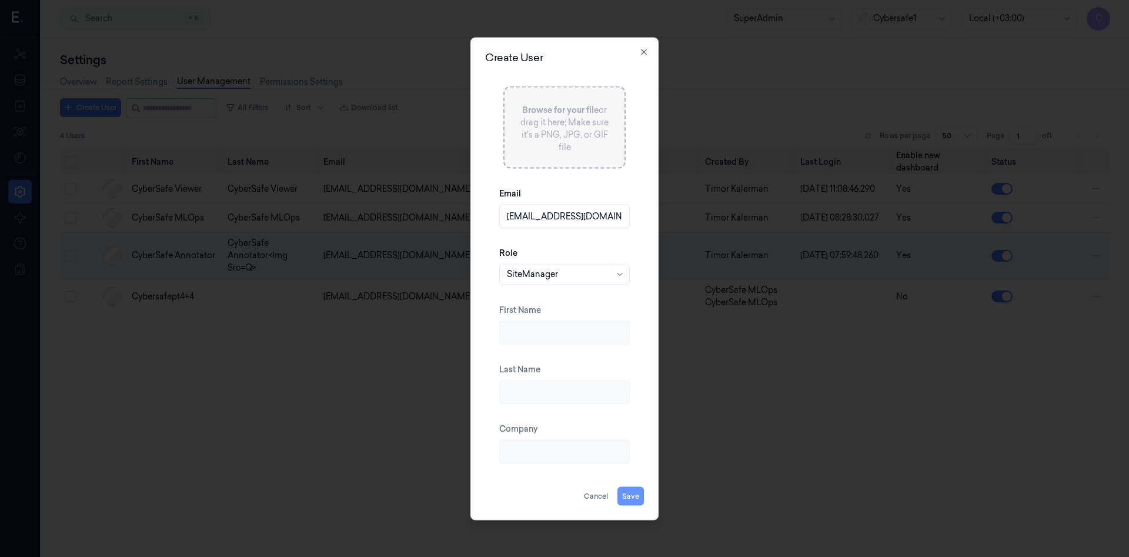
click at [626, 493] on button "Save" at bounding box center [630, 495] width 26 height 19
click at [628, 499] on button "Save" at bounding box center [630, 495] width 26 height 19
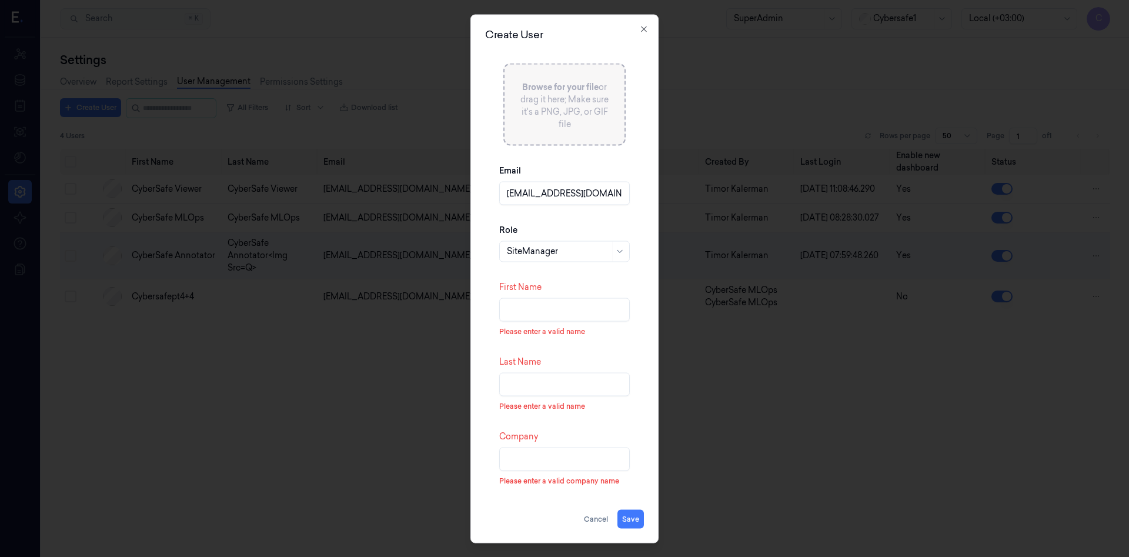
click at [533, 315] on input "First Name" at bounding box center [564, 310] width 131 height 24
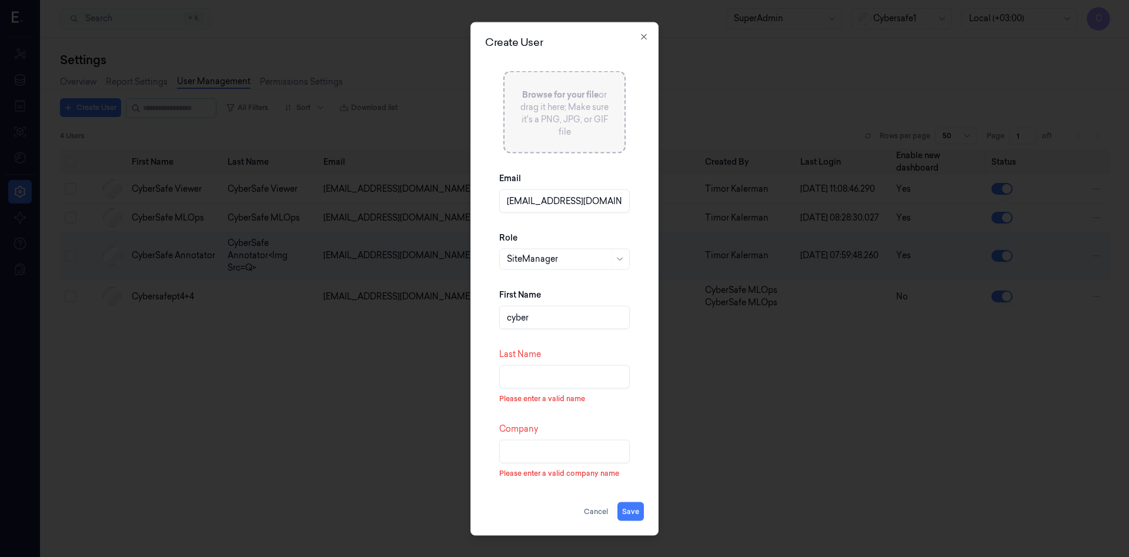
type input "cyber"
click at [532, 377] on input "Last Name" at bounding box center [564, 377] width 131 height 24
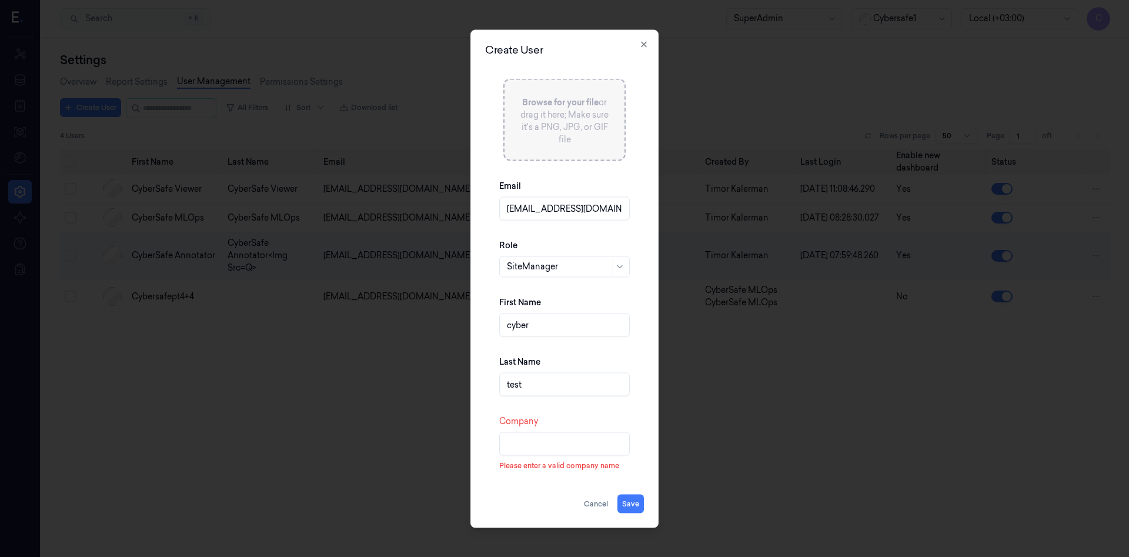
type input "test"
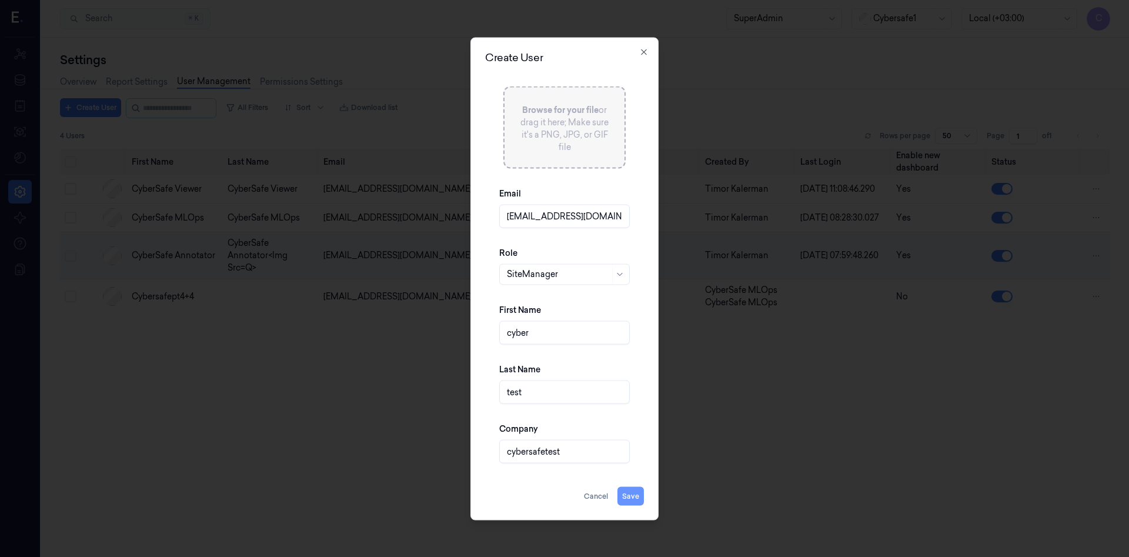
type input "cybersafetest"
click at [632, 496] on button "Save" at bounding box center [630, 495] width 26 height 19
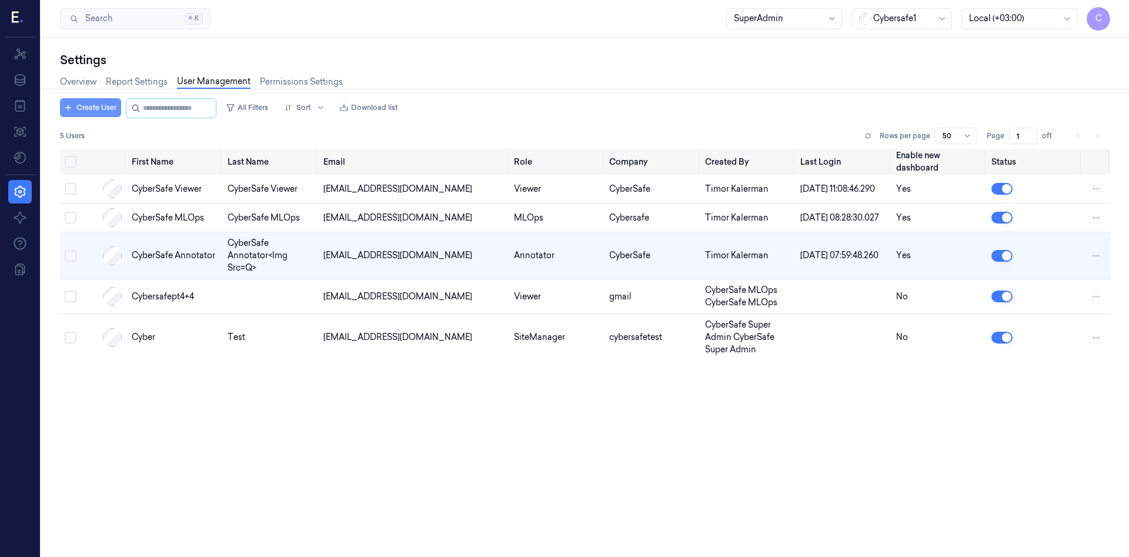
click at [87, 102] on button "Create User" at bounding box center [90, 107] width 61 height 19
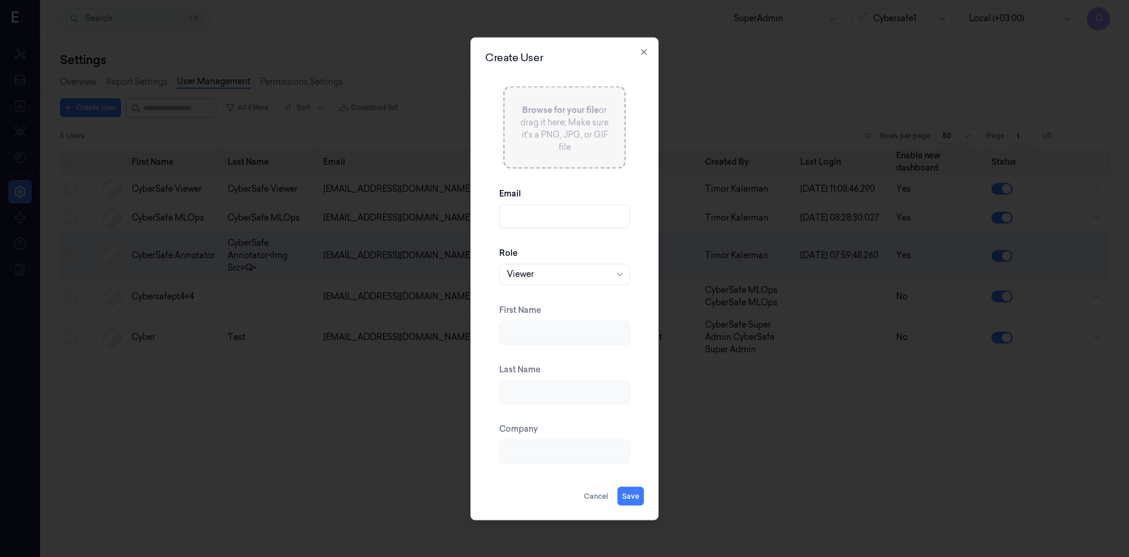
click at [539, 215] on input "Email" at bounding box center [564, 216] width 131 height 24
type input "[EMAIL_ADDRESS][DOMAIN_NAME]"
click at [603, 272] on div at bounding box center [558, 274] width 103 height 12
click at [560, 317] on div "Annotator" at bounding box center [564, 319] width 115 height 12
click at [631, 500] on button "Save" at bounding box center [630, 495] width 26 height 19
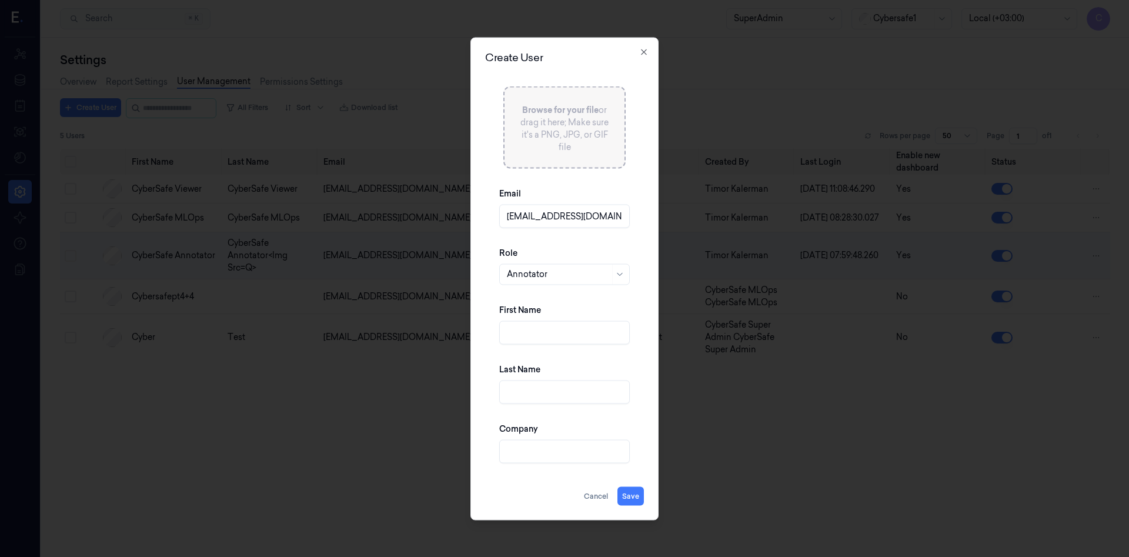
click at [532, 339] on input "First Name" at bounding box center [564, 332] width 131 height 24
type input "david"
click at [546, 396] on input "Last Name" at bounding box center [564, 392] width 131 height 24
type input "cybersafe"
click at [531, 452] on input "Company" at bounding box center [564, 451] width 131 height 24
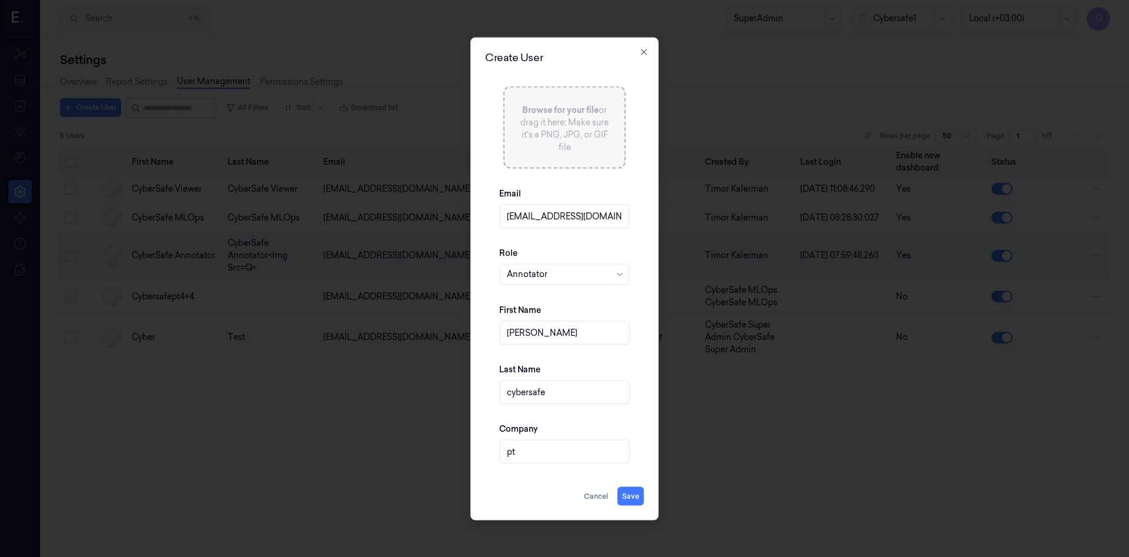
type input "pt"
click at [634, 501] on button "Save" at bounding box center [630, 495] width 26 height 19
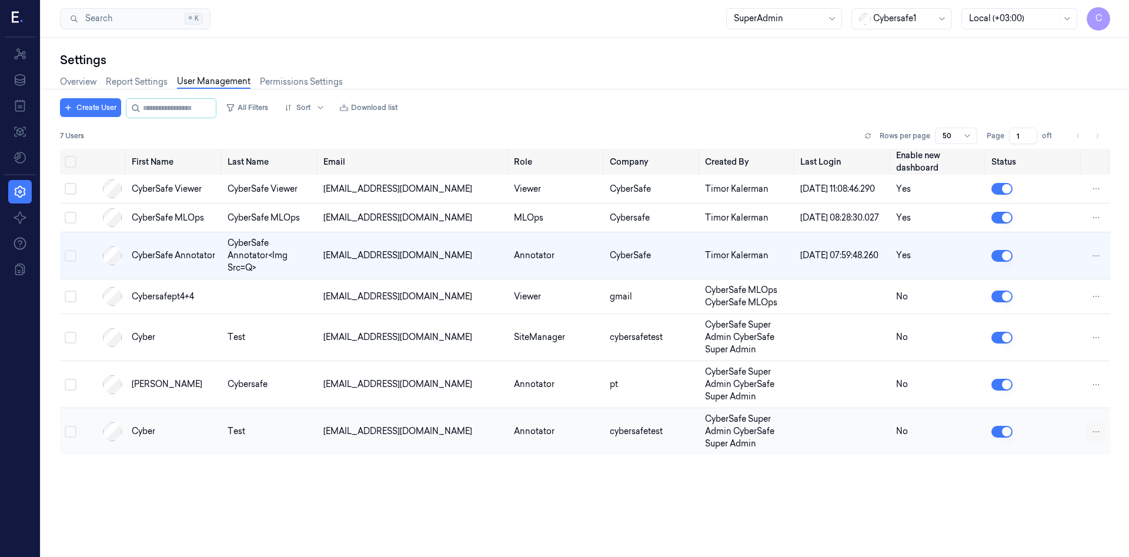
click at [1098, 444] on html "C Resources Data Jobs Models Settings About Support Documentation Search Search…" at bounding box center [564, 278] width 1129 height 557
click at [1041, 456] on span "Delete" at bounding box center [1034, 452] width 26 height 11
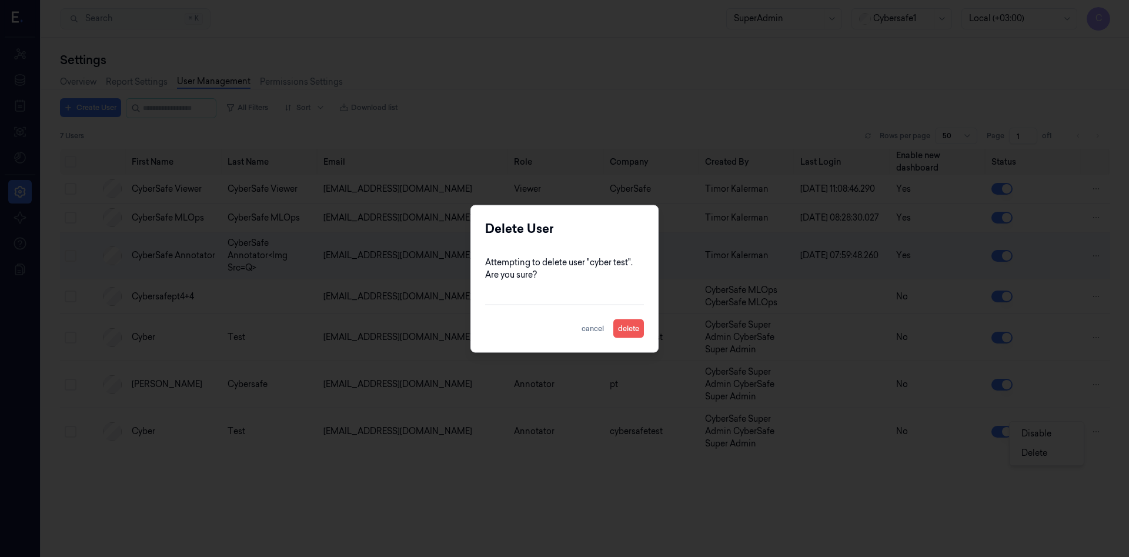
click at [623, 330] on button "delete" at bounding box center [628, 328] width 31 height 19
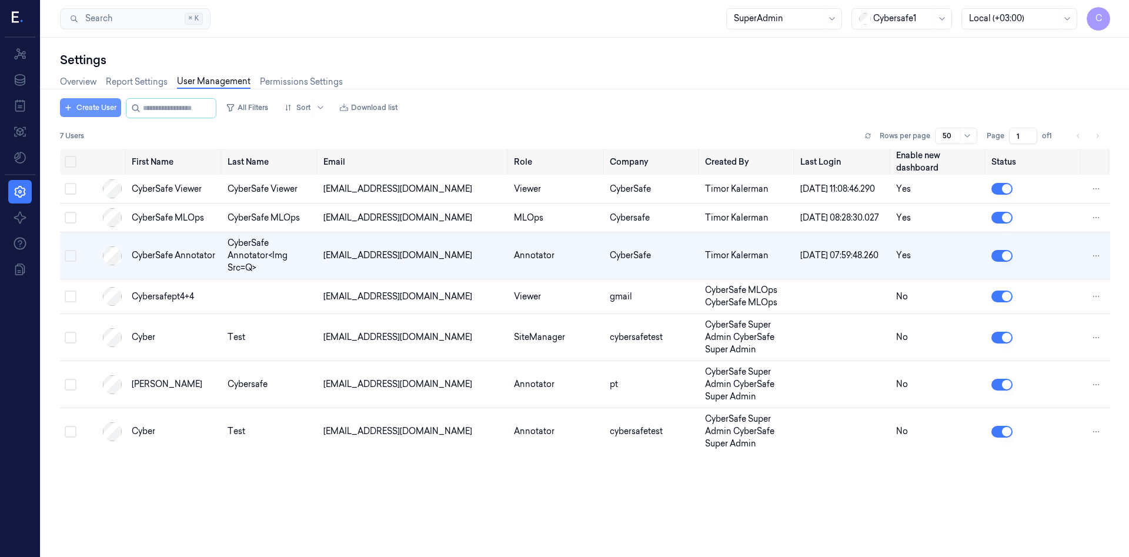
click at [92, 106] on button "Create User" at bounding box center [90, 107] width 61 height 19
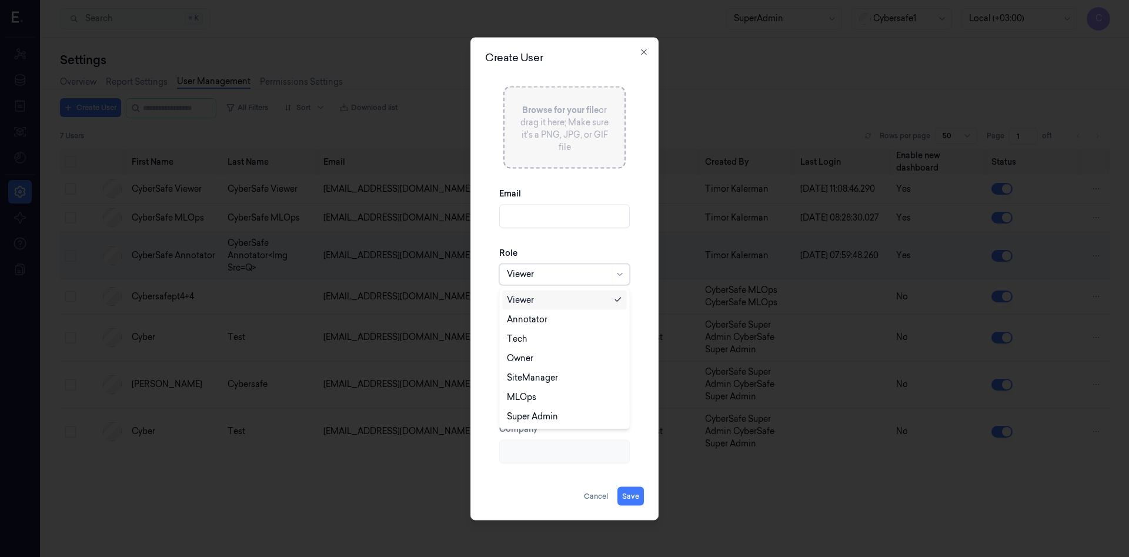
click at [601, 278] on div at bounding box center [558, 274] width 103 height 12
click at [647, 52] on icon "button" at bounding box center [643, 51] width 9 height 9
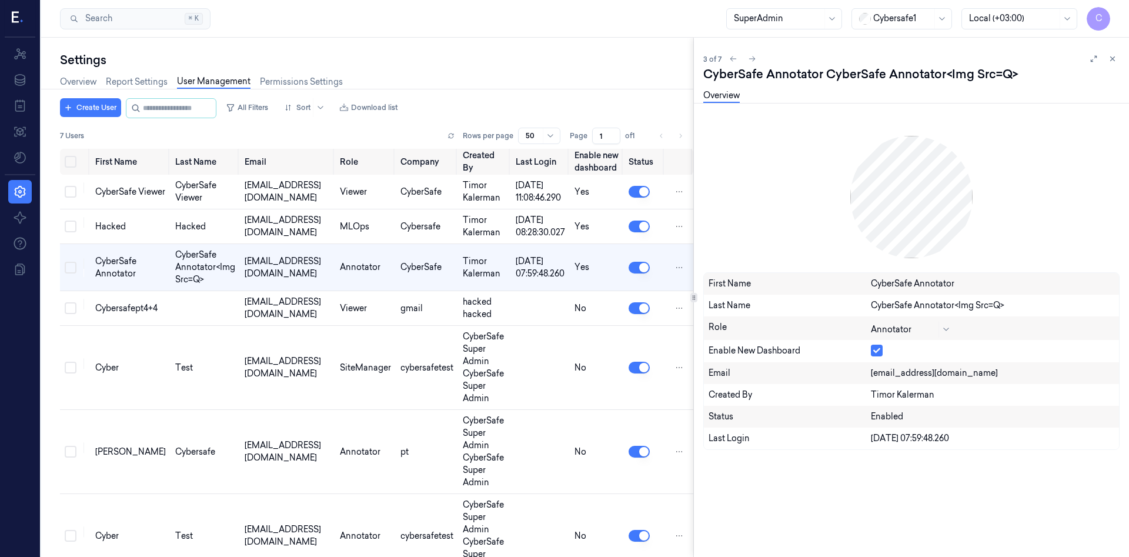
click at [822, 302] on div "Last Name CyberSafe Annotator<img src=q>" at bounding box center [911, 306] width 415 height 22
drag, startPoint x: 815, startPoint y: 395, endPoint x: 869, endPoint y: 420, distance: 59.5
click at [869, 420] on div "First Name CyberSafe Annotator Last Name CyberSafe Annotator<img src=q> Role An…" at bounding box center [911, 361] width 416 height 178
click at [947, 329] on icon at bounding box center [945, 329] width 9 height 9
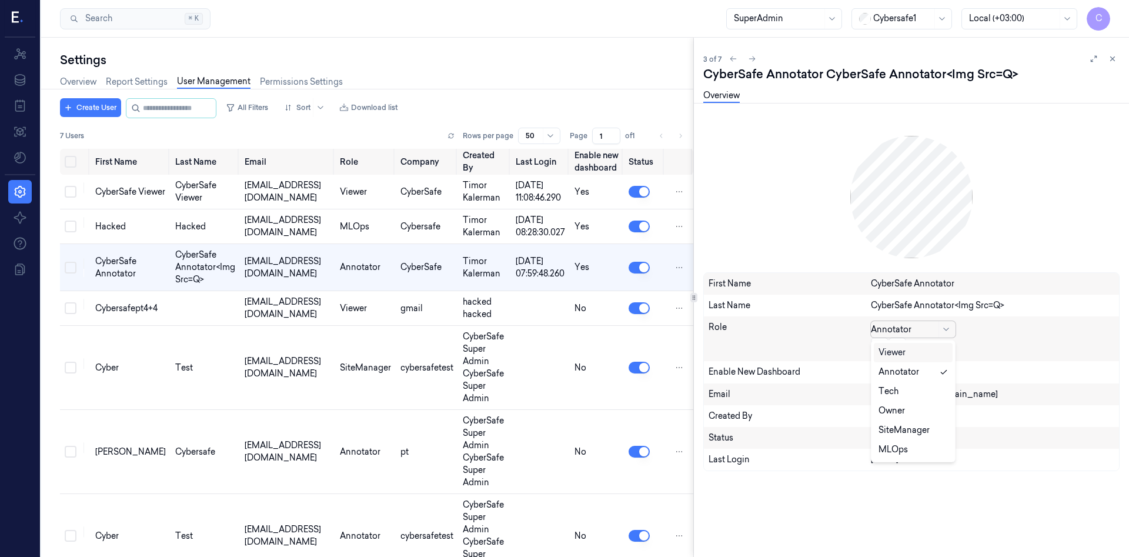
click at [1053, 200] on div at bounding box center [911, 197] width 416 height 151
click at [943, 329] on div at bounding box center [945, 329] width 15 height 16
click at [1027, 242] on div at bounding box center [911, 197] width 416 height 151
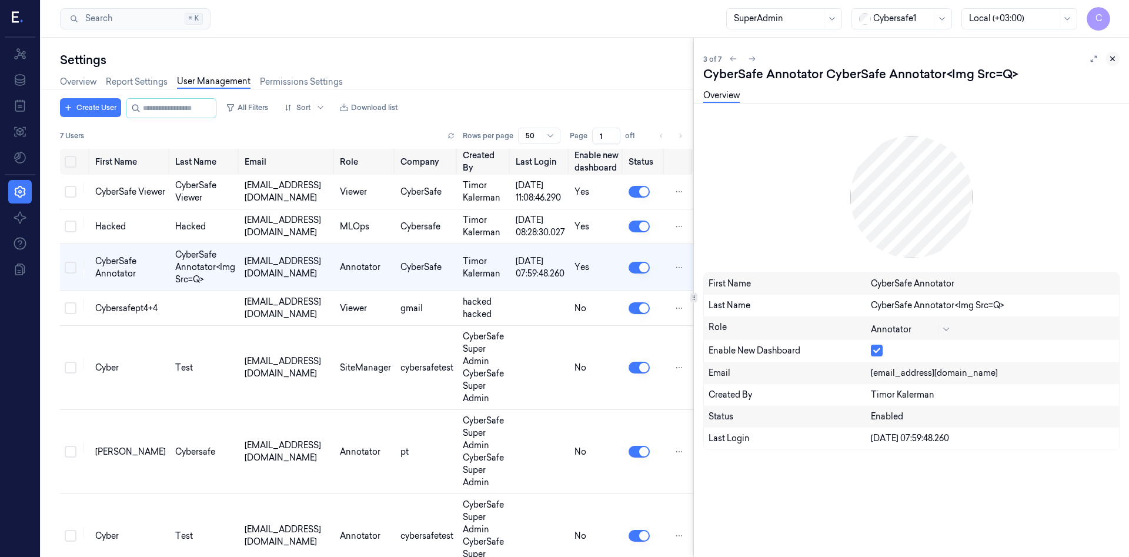
click at [1114, 57] on icon at bounding box center [1112, 59] width 8 height 8
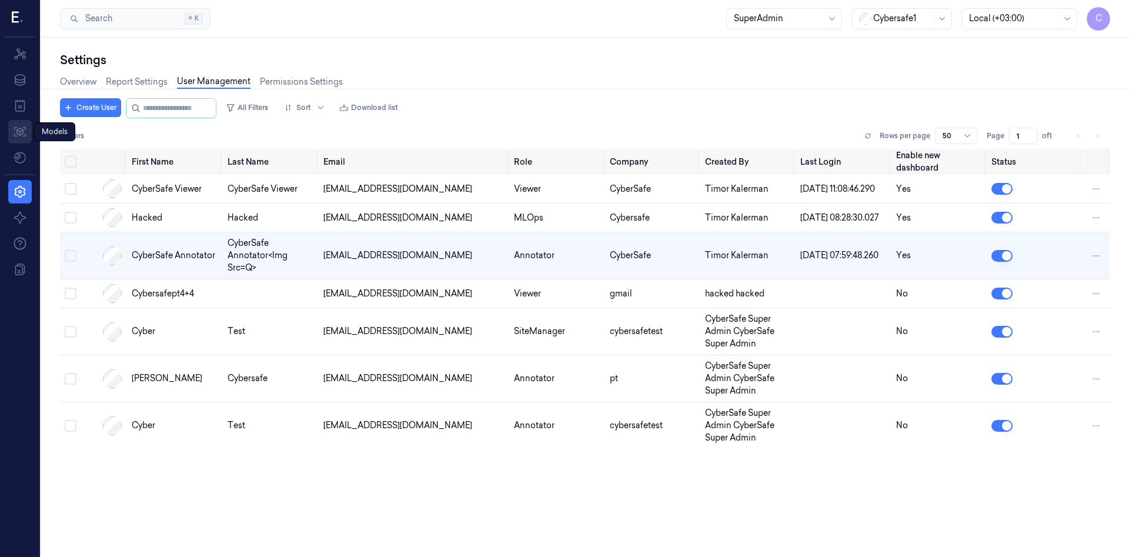
click at [22, 133] on icon at bounding box center [20, 132] width 14 height 14
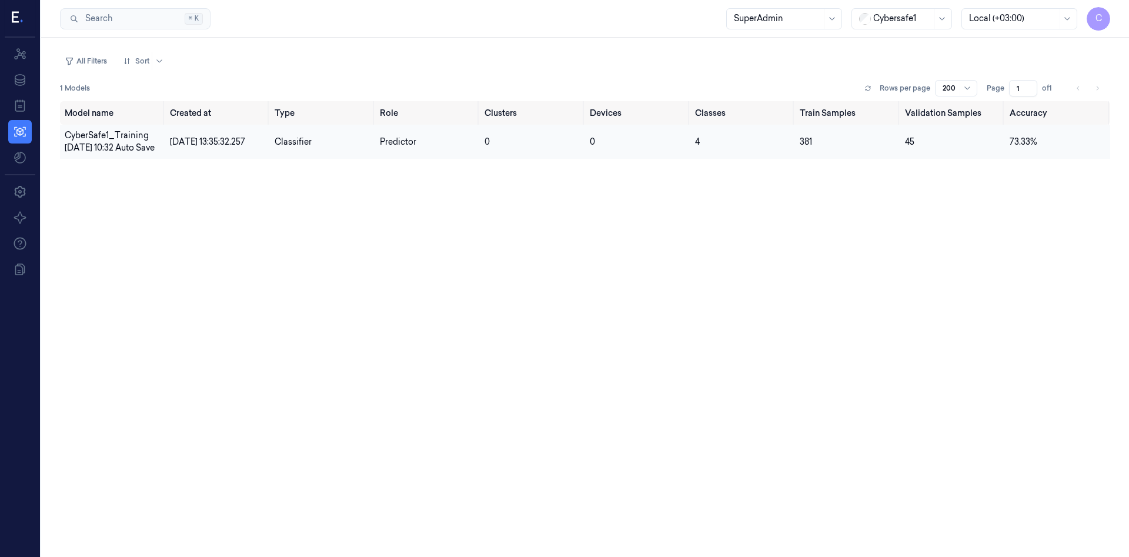
click at [431, 139] on td "Predictor" at bounding box center [427, 142] width 105 height 34
